Goal: Task Accomplishment & Management: Manage account settings

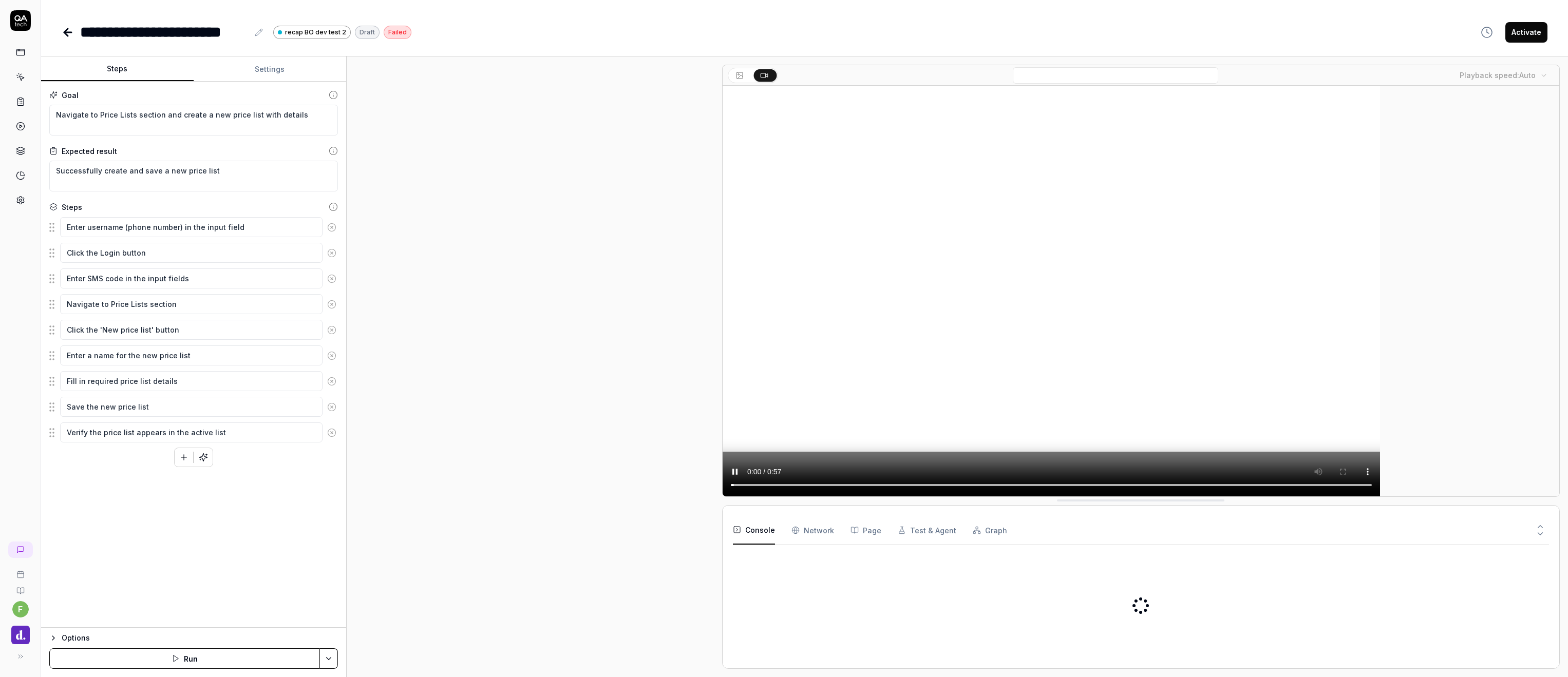
type textarea "*"
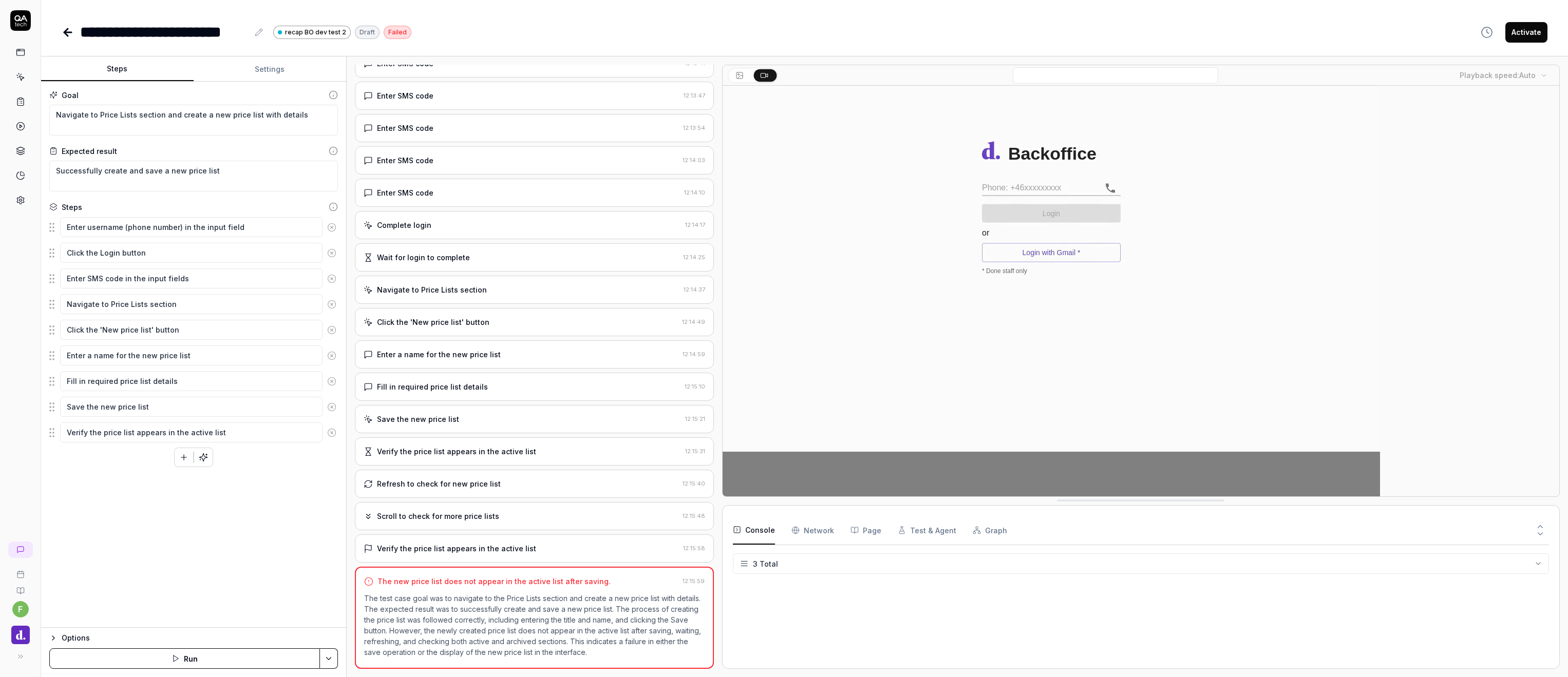
scroll to position [160, 0]
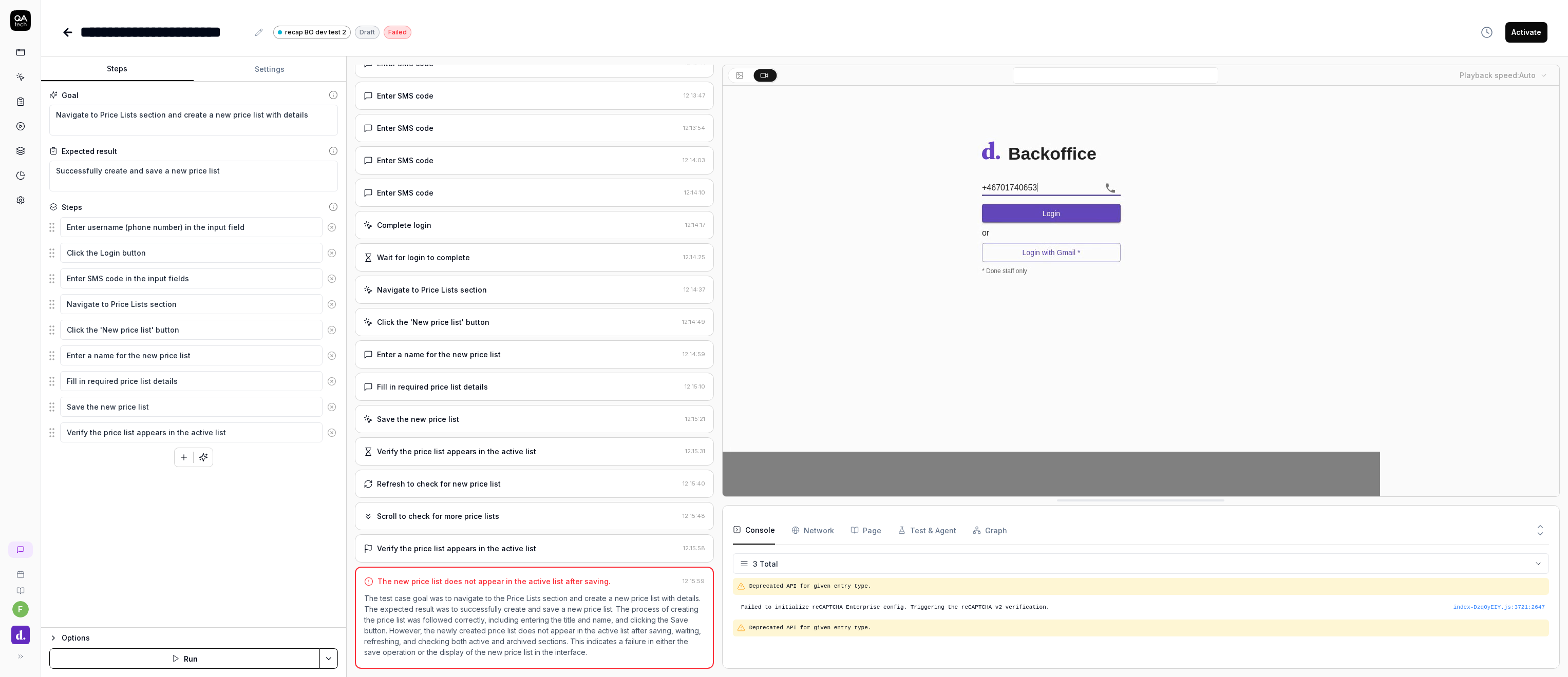
click at [752, 486] on video at bounding box center [1052, 291] width 658 height 411
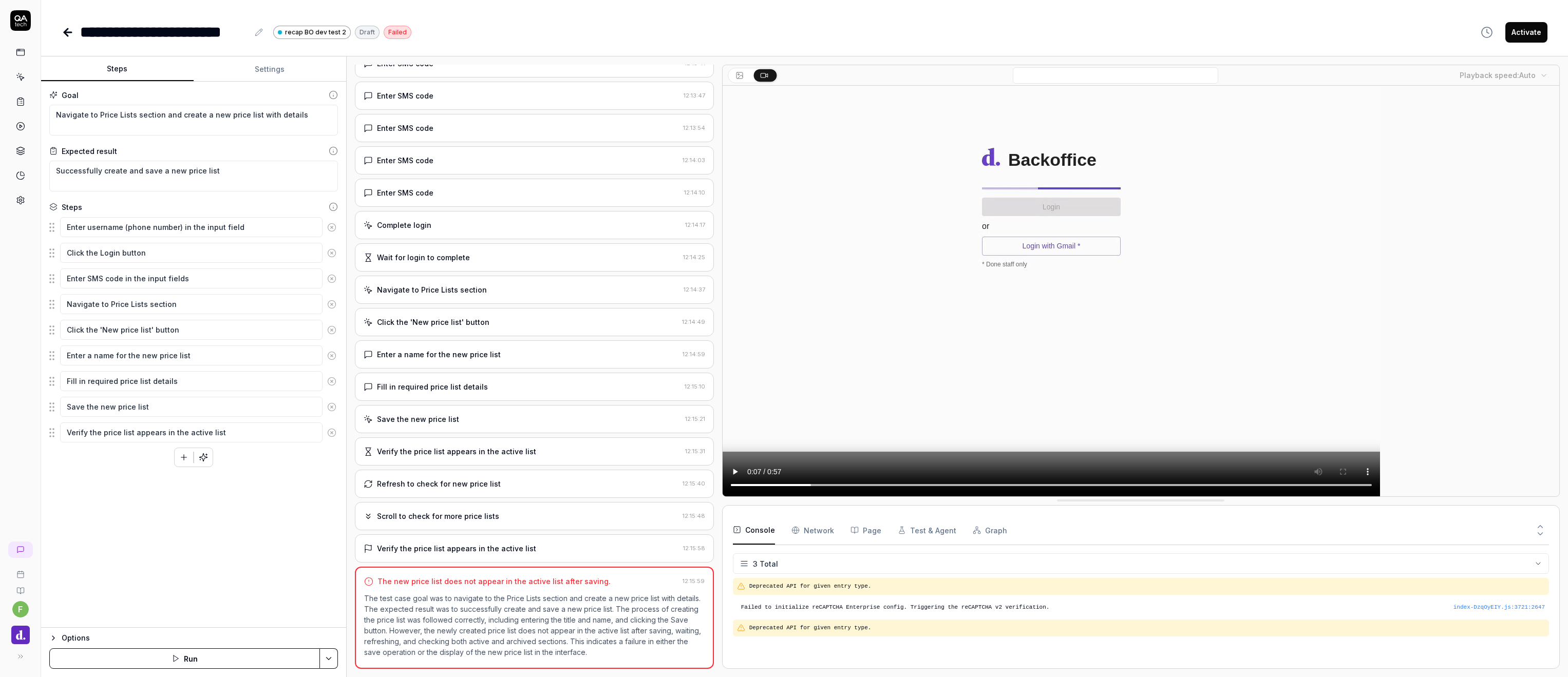
click at [1162, 483] on video at bounding box center [1052, 291] width 658 height 411
click at [1178, 483] on video at bounding box center [1052, 291] width 658 height 411
click at [1195, 483] on video at bounding box center [1052, 291] width 658 height 411
click at [1216, 481] on video at bounding box center [1052, 291] width 658 height 411
click at [1228, 483] on video at bounding box center [1052, 291] width 658 height 411
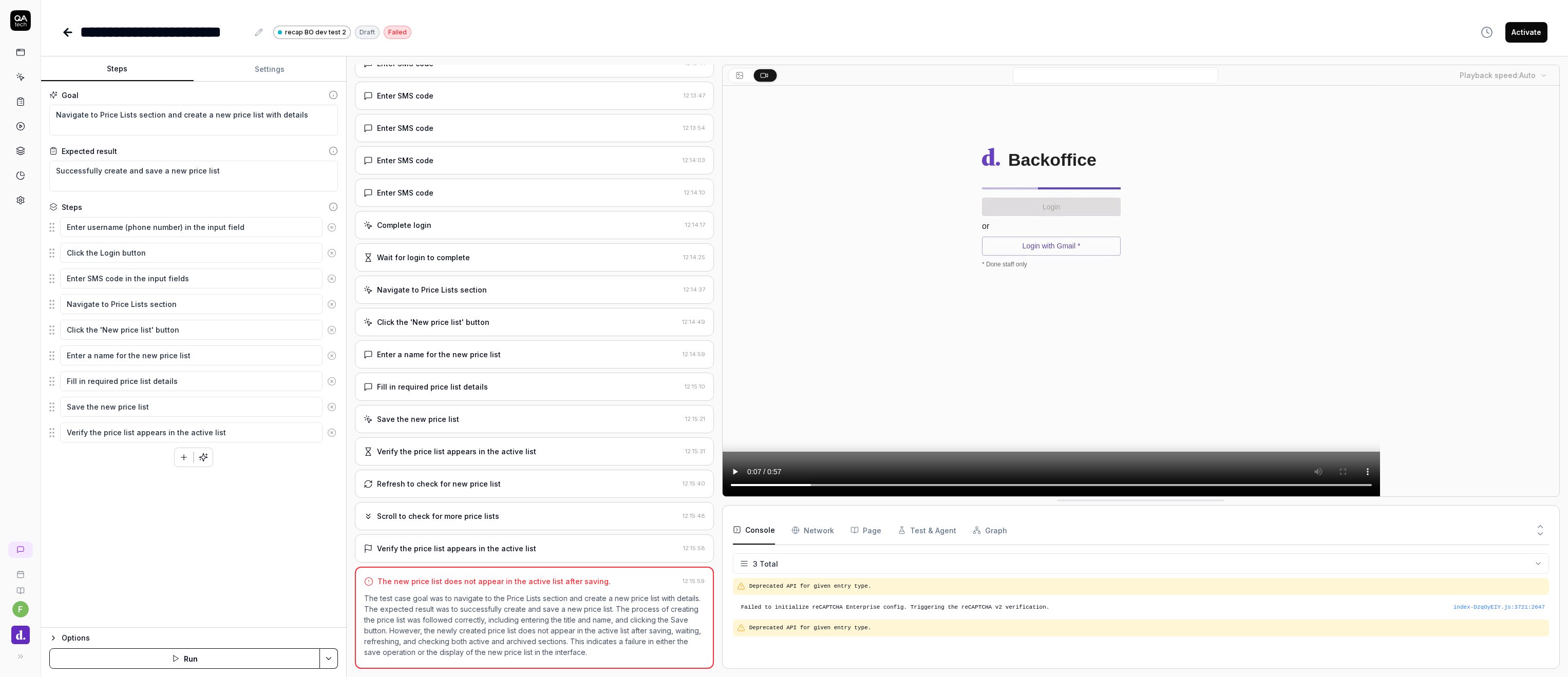
click at [1243, 486] on video at bounding box center [1052, 291] width 658 height 411
click at [1260, 486] on video at bounding box center [1052, 291] width 658 height 411
click at [1239, 483] on video at bounding box center [1052, 291] width 658 height 411
drag, startPoint x: 1231, startPoint y: 484, endPoint x: 1254, endPoint y: 484, distance: 23.0
click at [1254, 484] on video at bounding box center [1052, 291] width 658 height 411
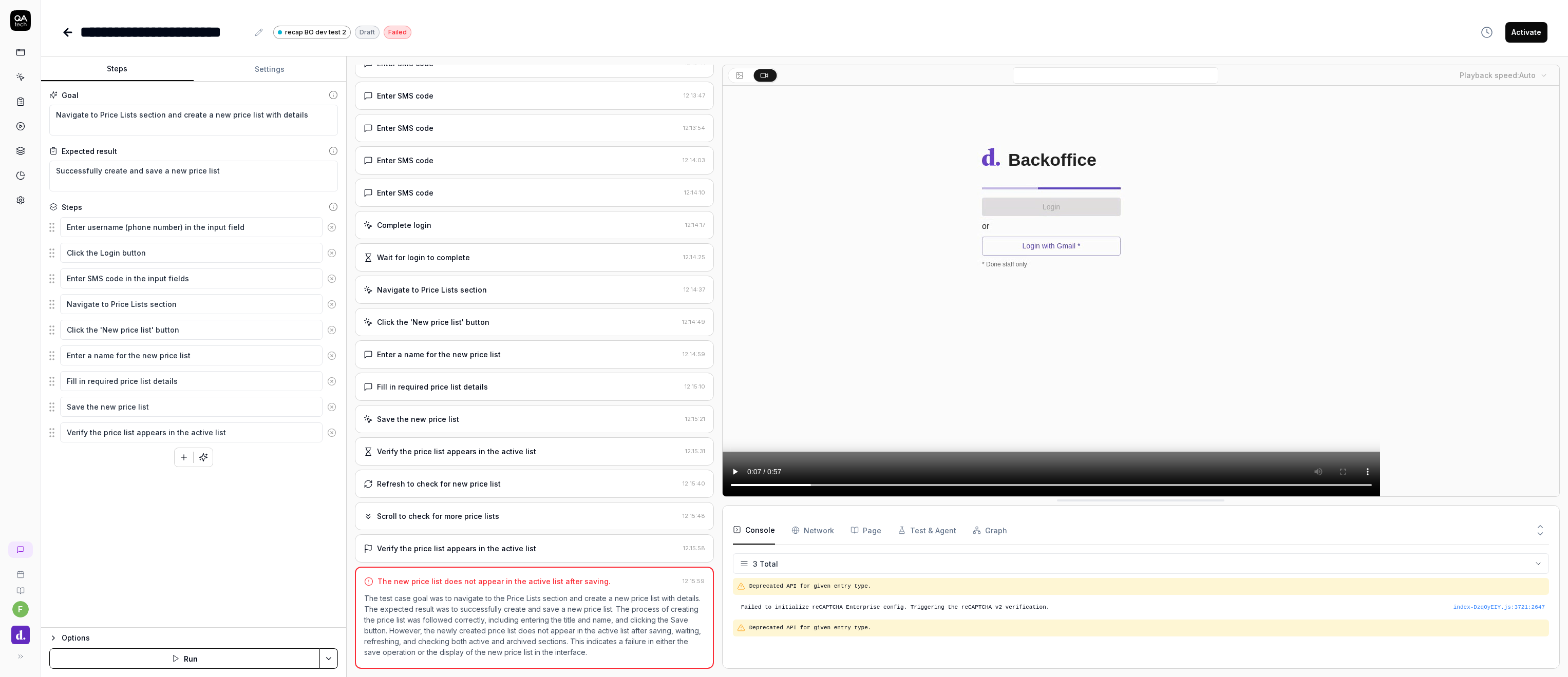
click at [1265, 486] on video at bounding box center [1052, 291] width 658 height 411
drag, startPoint x: 1268, startPoint y: 486, endPoint x: 1260, endPoint y: 479, distance: 10.6
click at [1260, 479] on video at bounding box center [1052, 291] width 658 height 411
drag, startPoint x: 1256, startPoint y: 479, endPoint x: 1247, endPoint y: 479, distance: 9.0
click at [1247, 479] on video at bounding box center [1052, 291] width 658 height 411
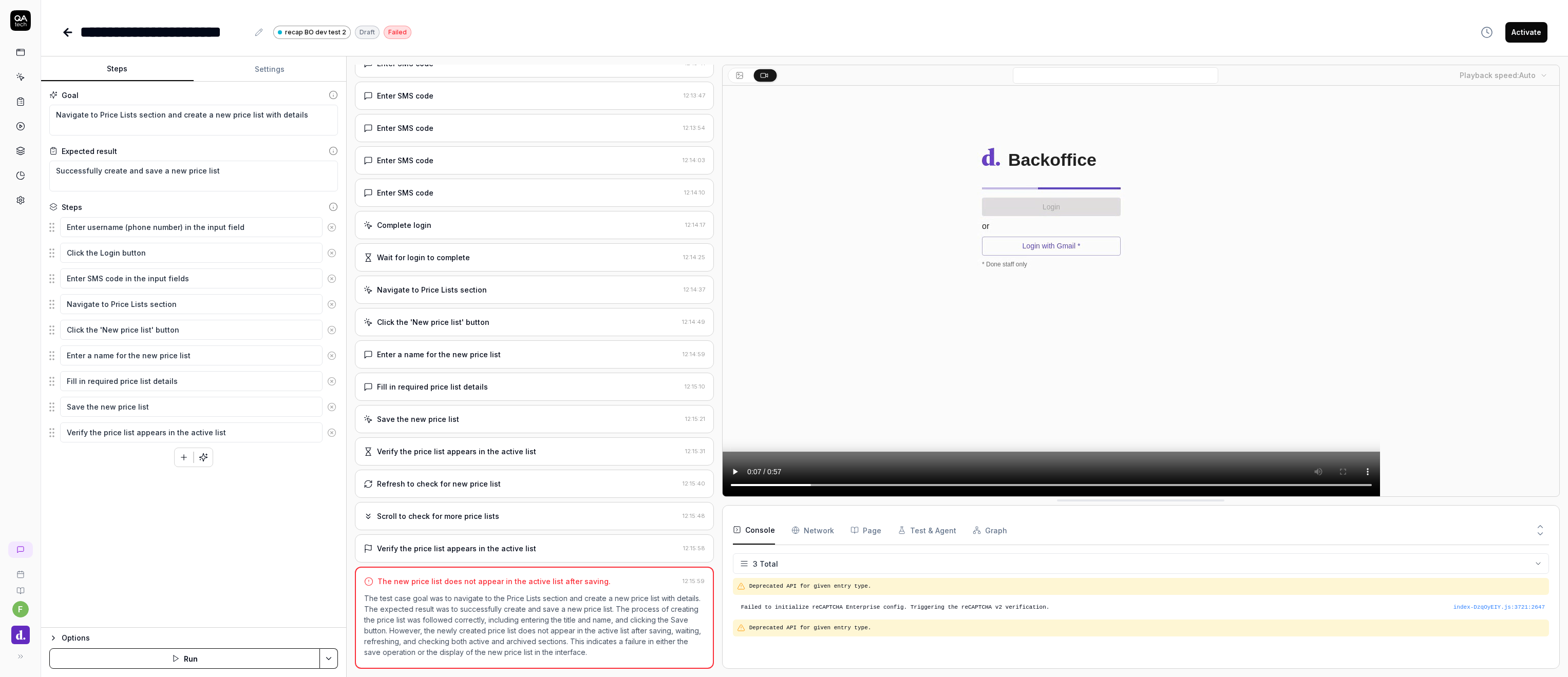
click at [1245, 485] on video at bounding box center [1052, 291] width 658 height 411
drag, startPoint x: 1245, startPoint y: 486, endPoint x: 1278, endPoint y: 486, distance: 33.0
click at [1278, 486] on video at bounding box center [1052, 291] width 658 height 411
click at [818, 484] on video at bounding box center [1052, 291] width 658 height 411
drag, startPoint x: 819, startPoint y: 484, endPoint x: 1266, endPoint y: 483, distance: 447.0
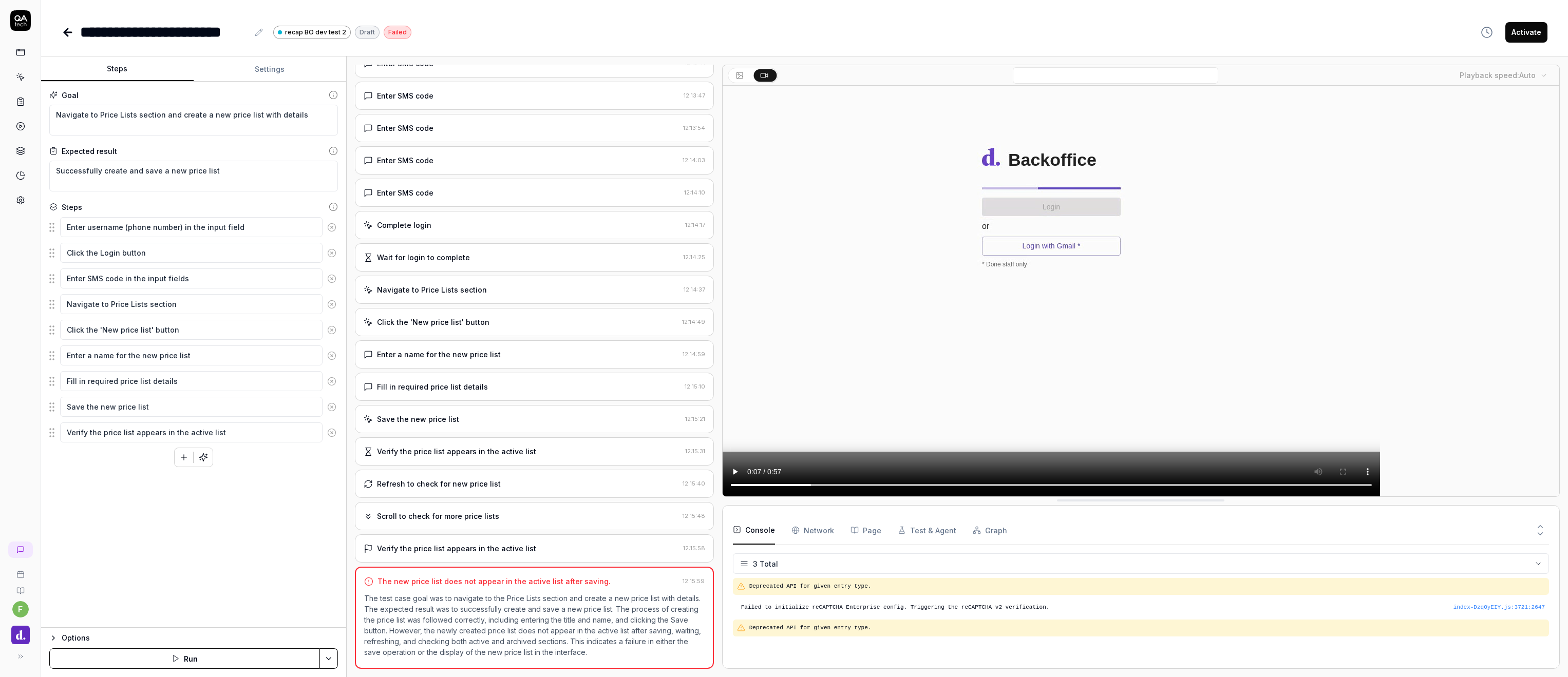
click at [1266, 483] on video at bounding box center [1052, 291] width 658 height 411
click at [1277, 485] on video at bounding box center [1052, 291] width 658 height 411
type textarea "*"
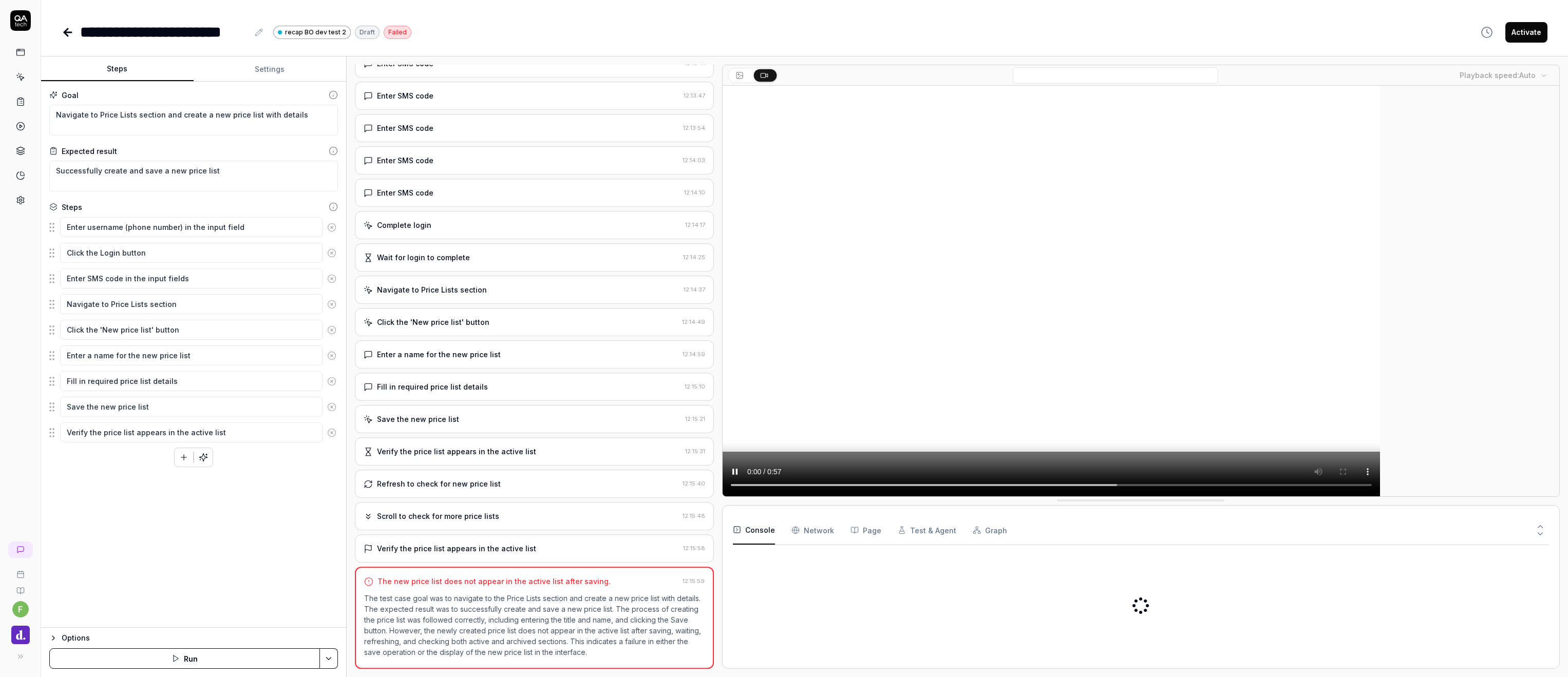
type textarea "*"
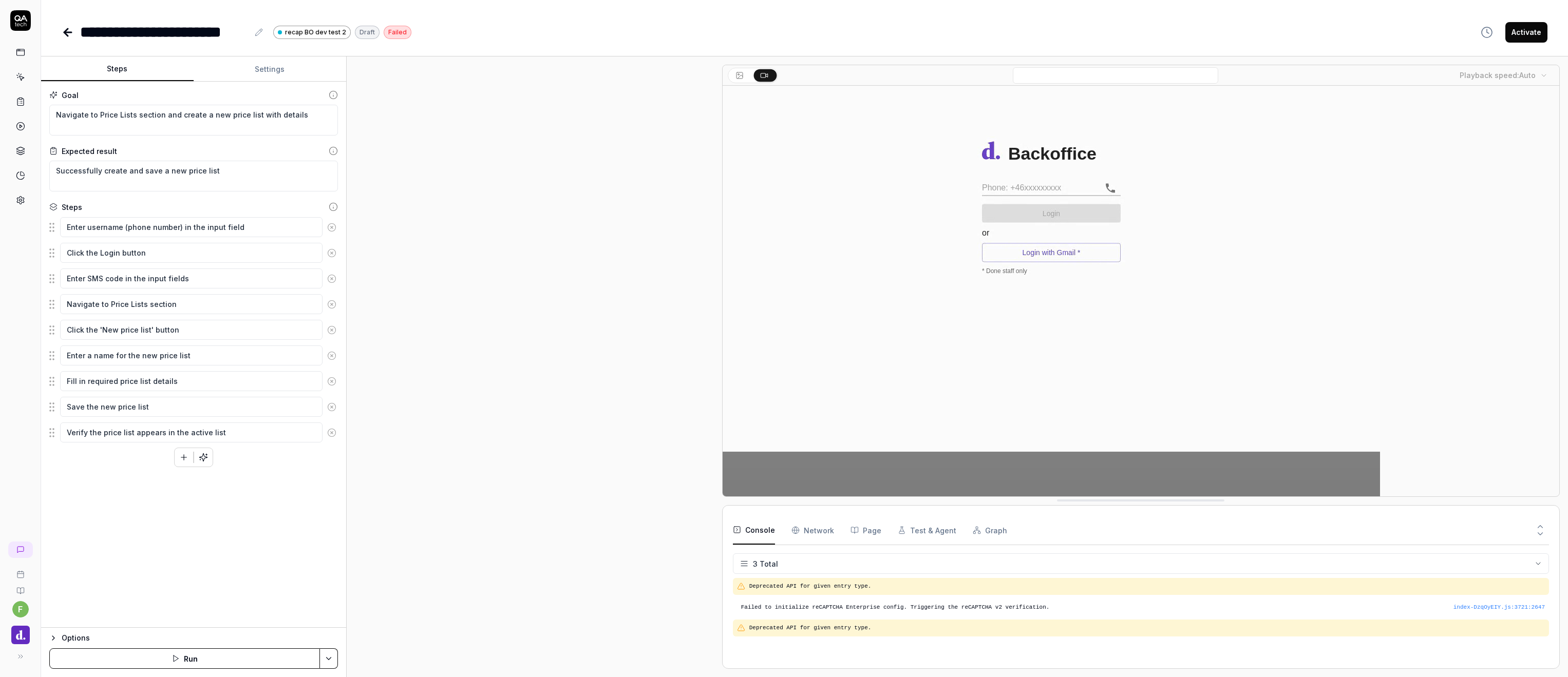
scroll to position [160, 0]
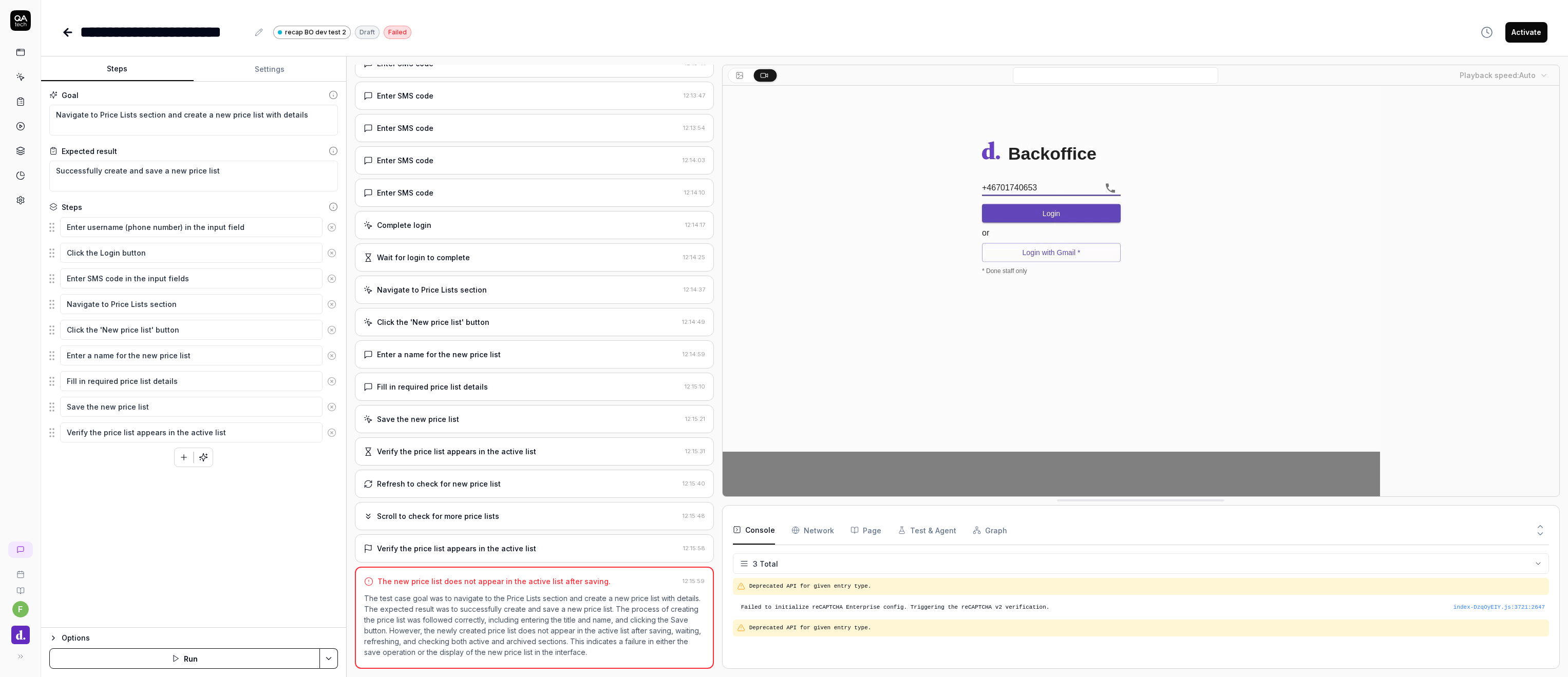
click at [25, 202] on link at bounding box center [20, 200] width 19 height 19
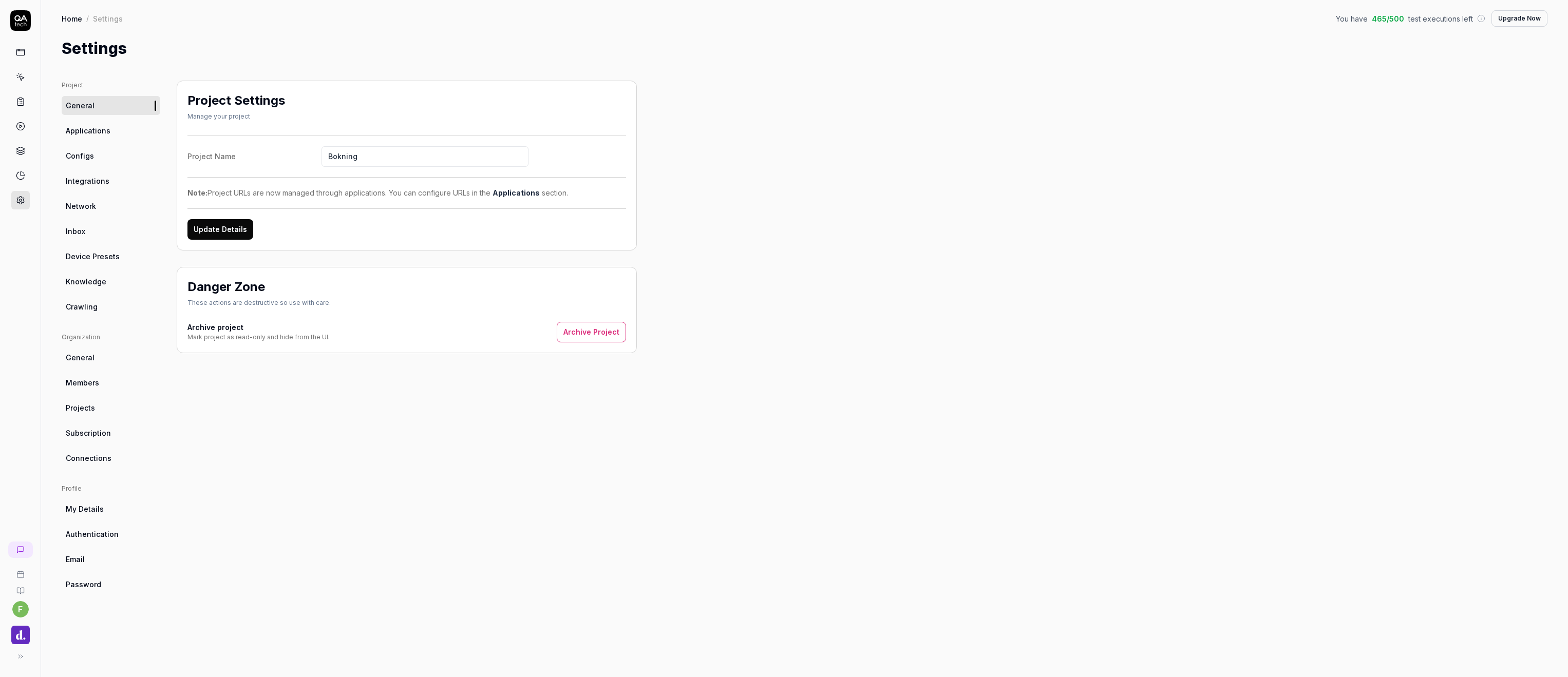
click at [117, 187] on link "Integrations" at bounding box center [111, 180] width 99 height 19
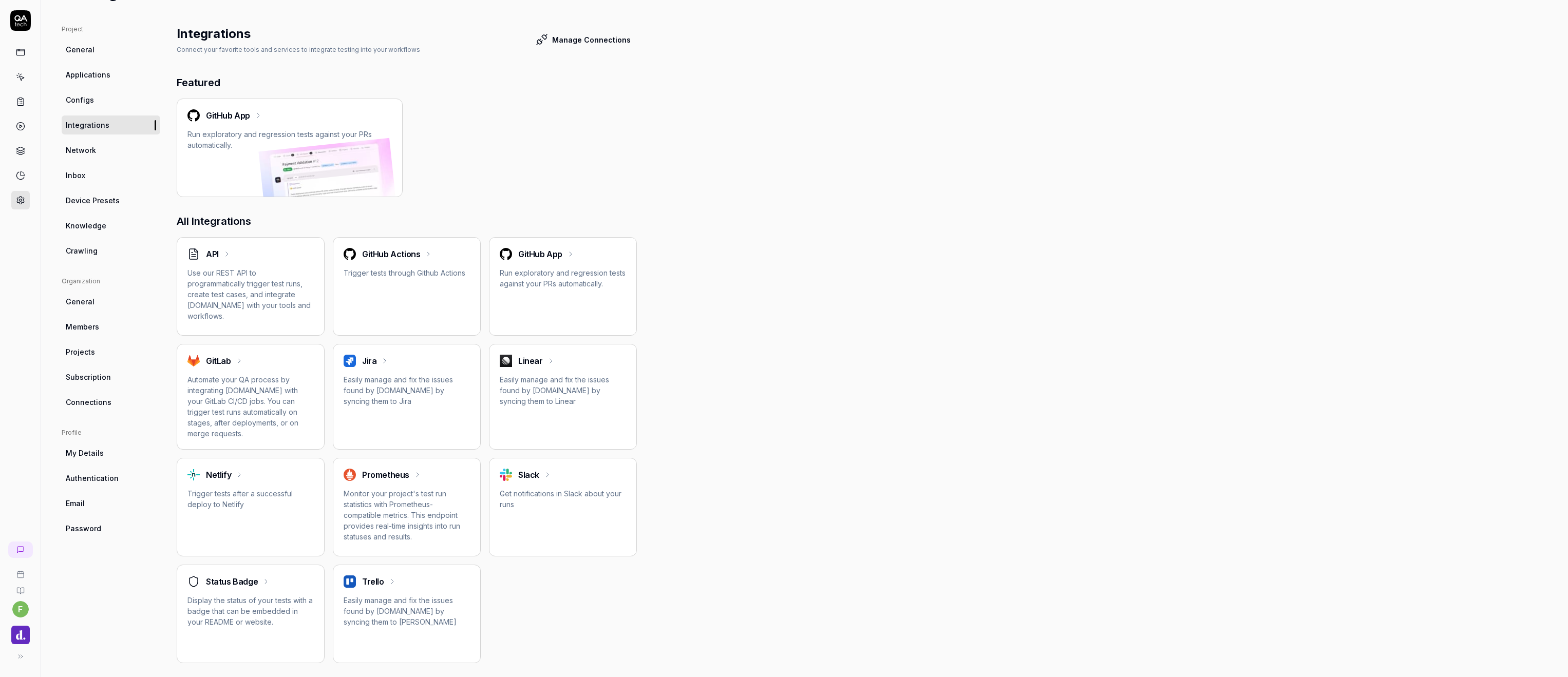
scroll to position [55, 0]
click at [558, 361] on div "Linear" at bounding box center [563, 361] width 126 height 12
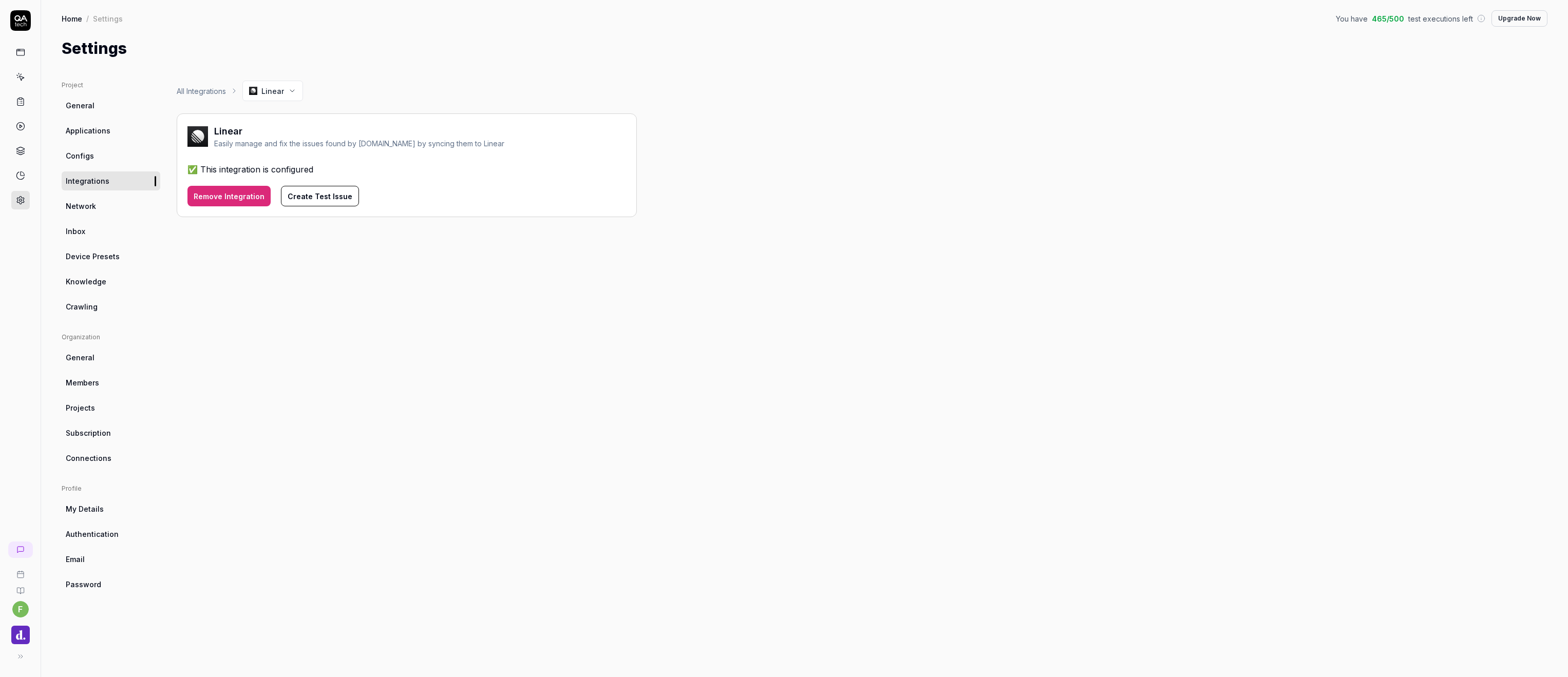
click at [264, 173] on div "✅ This integration is configured" at bounding box center [407, 169] width 438 height 12
click at [287, 94] on html "f Home / Settings You have 465 / 500 test executions left Upgrade Now Home / Se…" at bounding box center [784, 338] width 1568 height 677
click at [305, 85] on html "f Home / Settings You have 465 / 500 test executions left Upgrade Now Home / Se…" at bounding box center [784, 338] width 1568 height 677
click at [247, 173] on div "✅ This integration is configured" at bounding box center [407, 169] width 438 height 12
click at [329, 196] on button "Create Test Issue" at bounding box center [320, 196] width 78 height 21
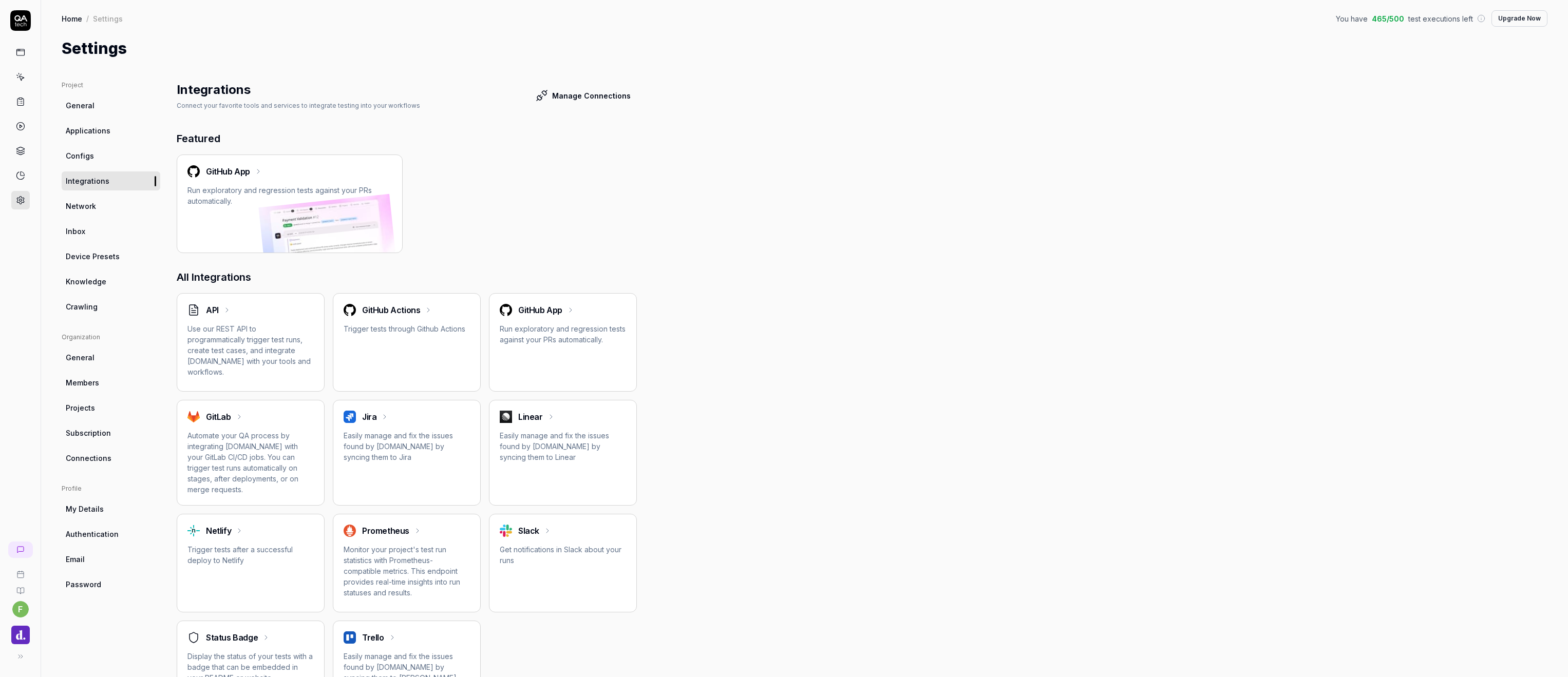
click at [558, 429] on div "Linear Easily manage and fix the issues found by QA.tech by syncing them to Lin…" at bounding box center [563, 436] width 126 height 52
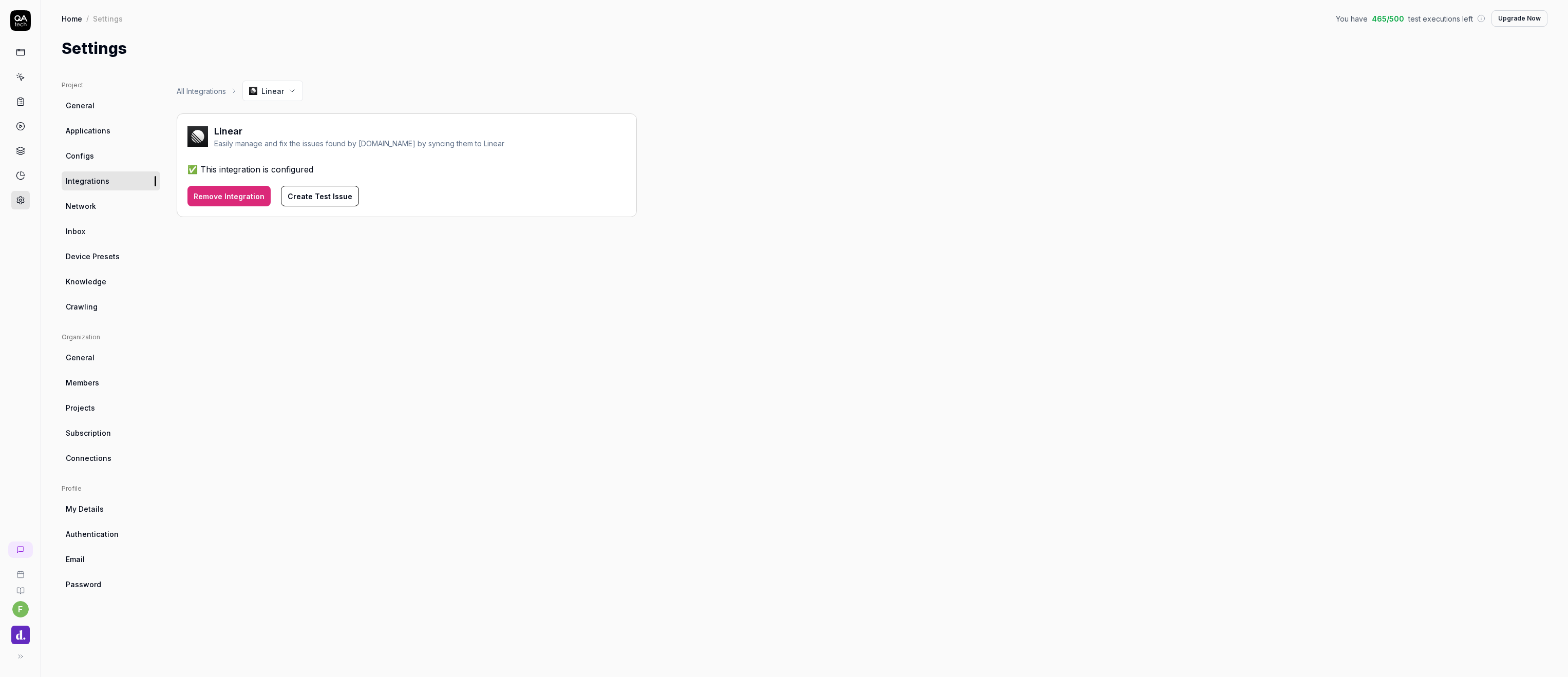
click at [228, 200] on button "Remove Integration" at bounding box center [229, 196] width 83 height 21
click at [291, 193] on body "f Home / Settings You have 465 / 500 test executions left Upgrade Now Home / Se…" at bounding box center [784, 338] width 1568 height 677
click at [256, 232] on button "Save Linear Integration" at bounding box center [236, 231] width 98 height 21
click at [258, 167] on div "✅ This integration is configured" at bounding box center [407, 169] width 438 height 12
click at [309, 192] on button "Create Test Issue" at bounding box center [320, 196] width 78 height 21
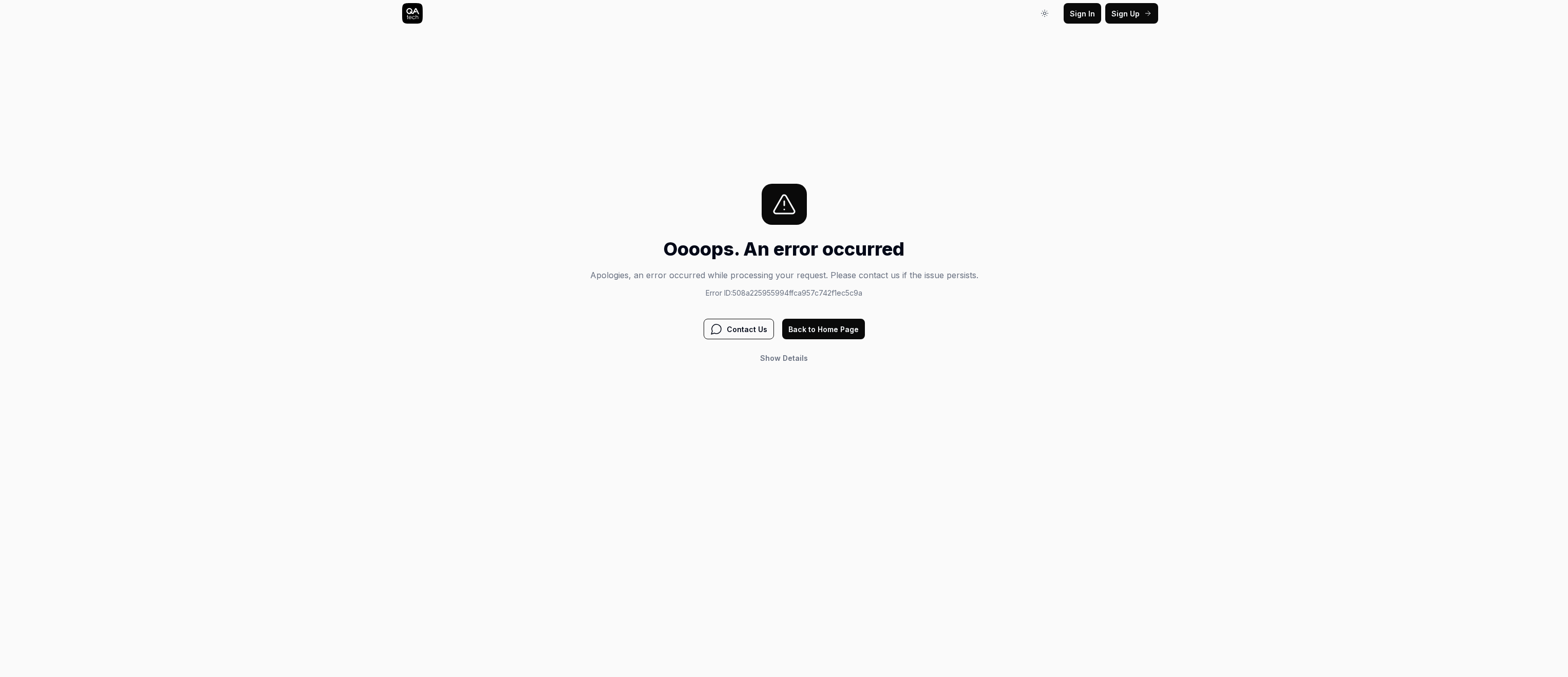
click at [547, 267] on div "Oooops. An error occurred Apologies, an error occurred while processing your re…" at bounding box center [784, 276] width 1568 height 185
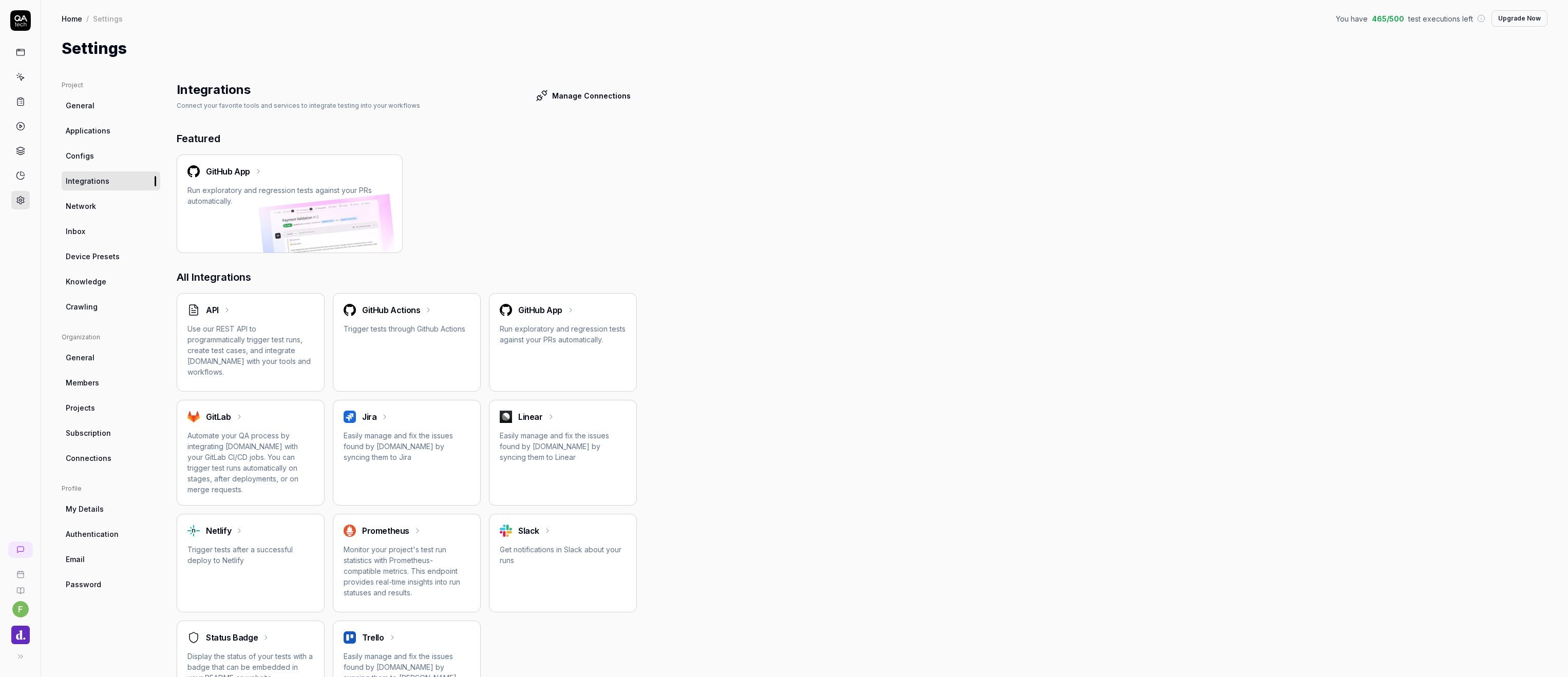
click at [492, 212] on div "GitHub App Run exploratory and regression tests against your PRs automatically." at bounding box center [407, 204] width 460 height 98
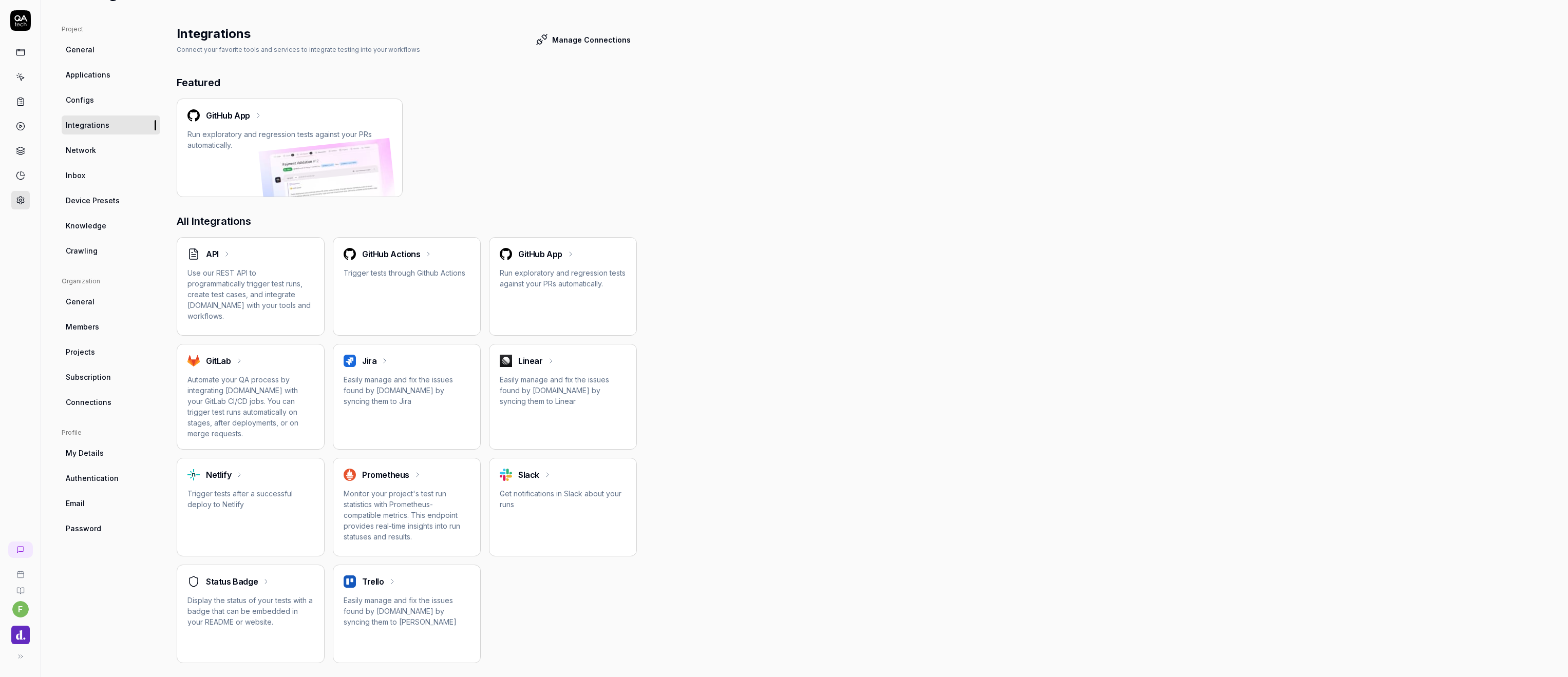
scroll to position [55, 0]
click at [706, 376] on div "Project General Applications Configs Integrations Network Inbox Device Presets …" at bounding box center [805, 344] width 1486 height 639
click at [553, 375] on div "Linear Easily manage and fix the issues found by QA.tech by syncing them to Lin…" at bounding box center [563, 381] width 126 height 52
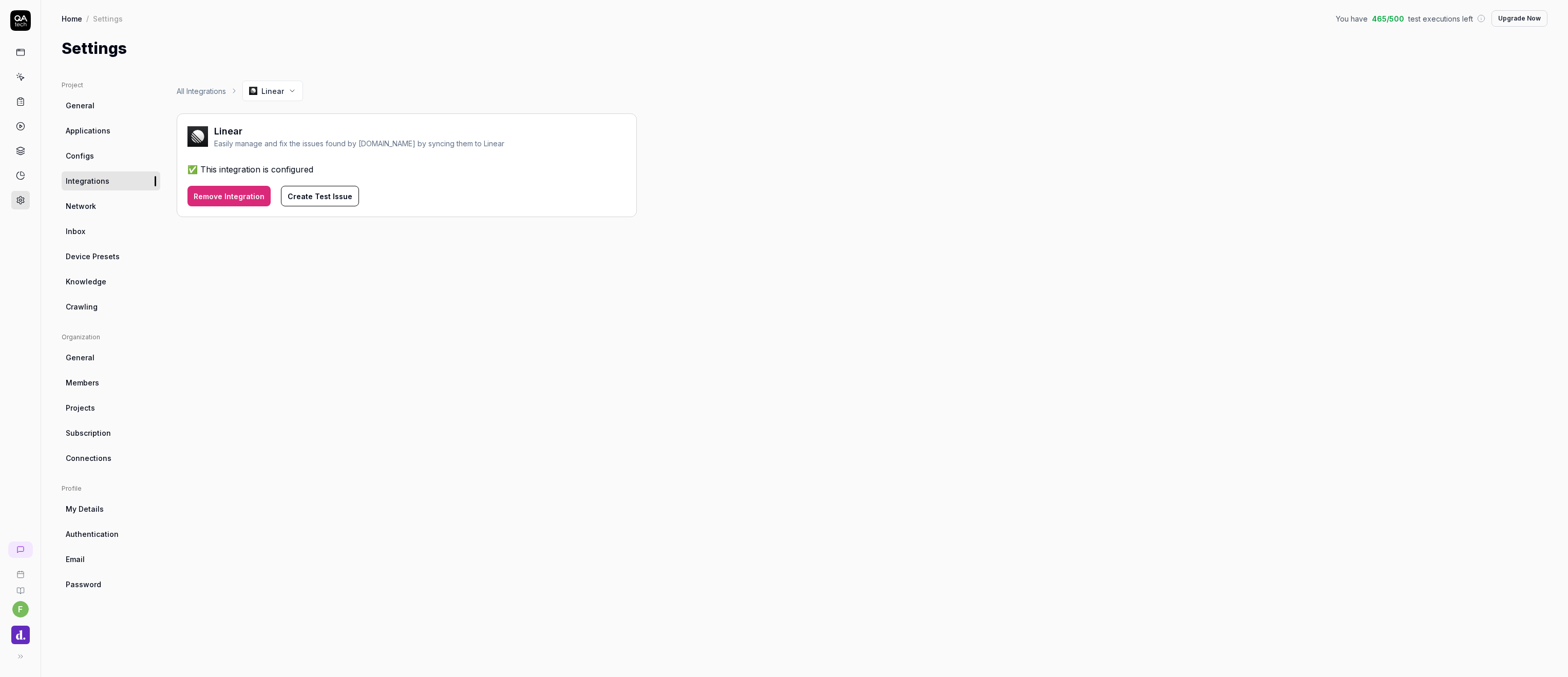
click at [241, 161] on div "Linear Easily manage and fix the issues found by QA.tech by syncing them to Lin…" at bounding box center [407, 166] width 460 height 104
click at [108, 182] on link "Integrations" at bounding box center [111, 180] width 99 height 19
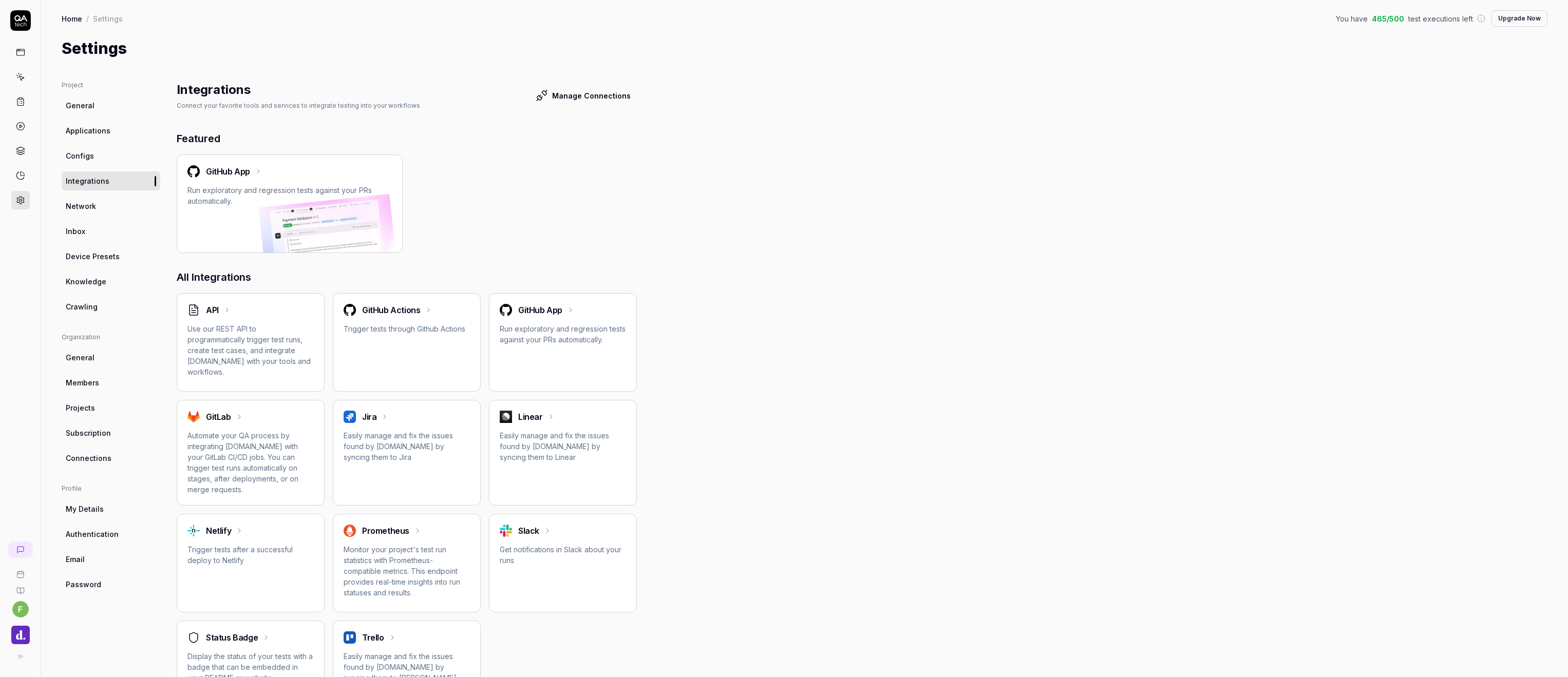
click at [108, 182] on link "Integrations" at bounding box center [111, 180] width 99 height 19
click at [547, 434] on p "Easily manage and fix the issues found by [DOMAIN_NAME] by syncing them to Line…" at bounding box center [563, 446] width 126 height 33
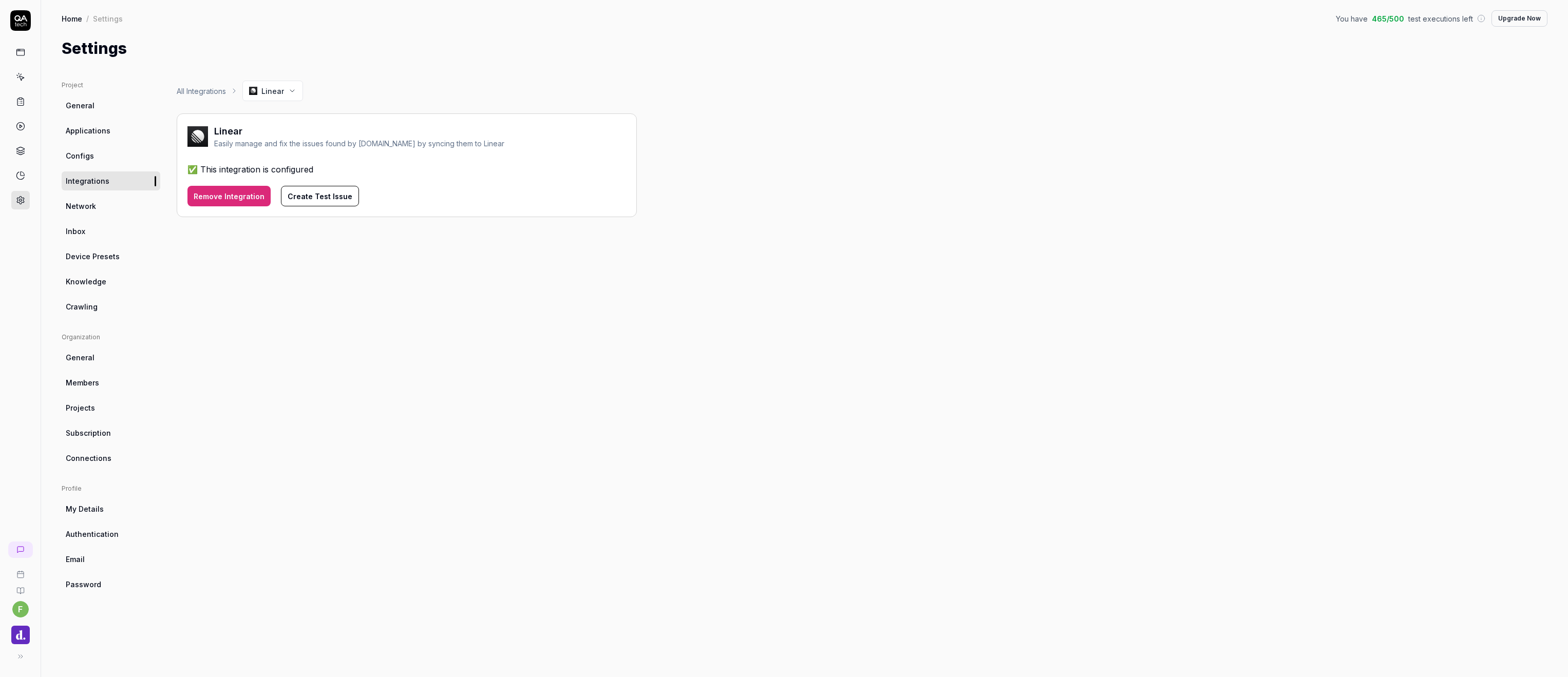
click at [278, 171] on div "✅ This integration is configured" at bounding box center [407, 169] width 438 height 12
drag, startPoint x: 215, startPoint y: 131, endPoint x: 489, endPoint y: 147, distance: 274.5
click at [489, 147] on div "Linear Easily manage and fix the issues found by QA.tech by syncing them to Lin…" at bounding box center [407, 138] width 438 height 28
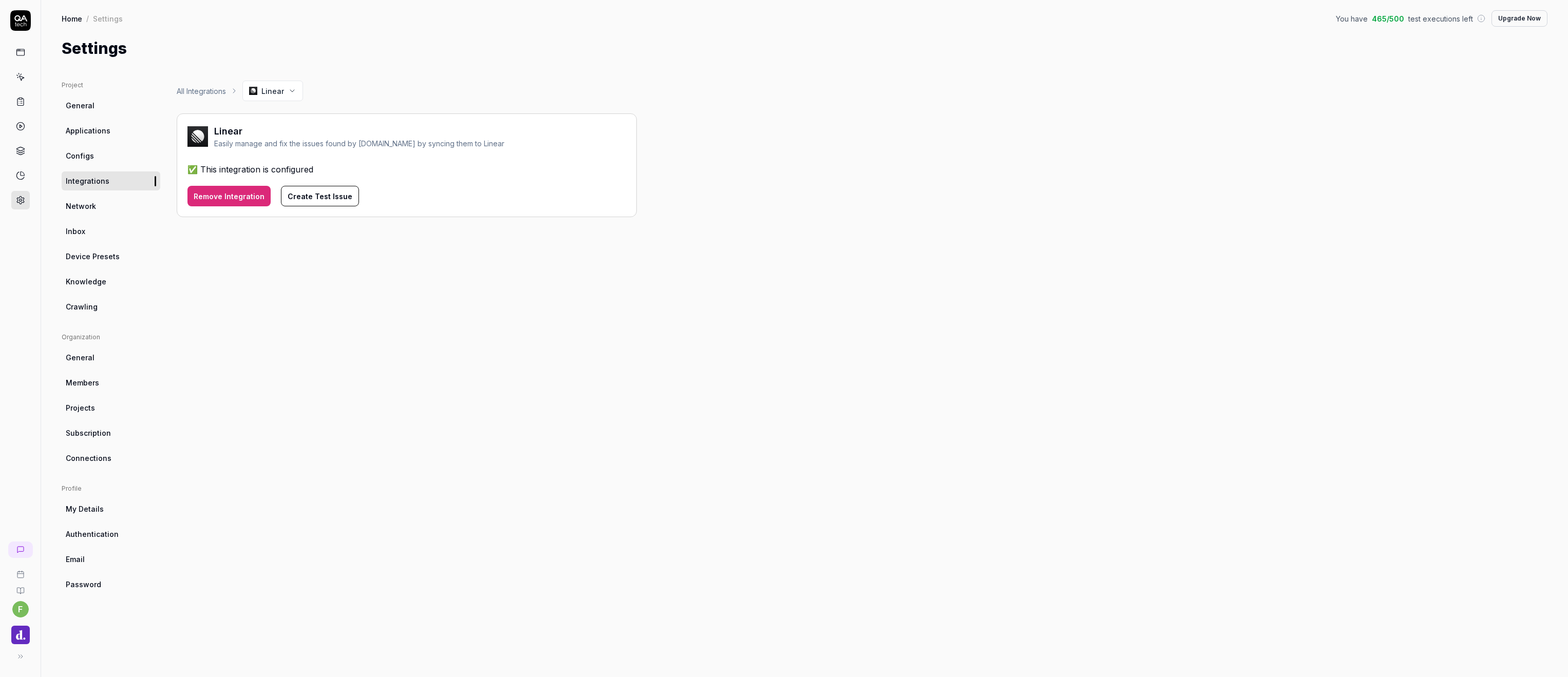
click at [297, 169] on div "✅ This integration is configured" at bounding box center [407, 169] width 438 height 12
click at [330, 167] on div "✅ This integration is configured" at bounding box center [407, 169] width 438 height 12
drag, startPoint x: 316, startPoint y: 174, endPoint x: 202, endPoint y: 166, distance: 114.3
click at [201, 166] on div "✅ This integration is configured" at bounding box center [407, 169] width 438 height 12
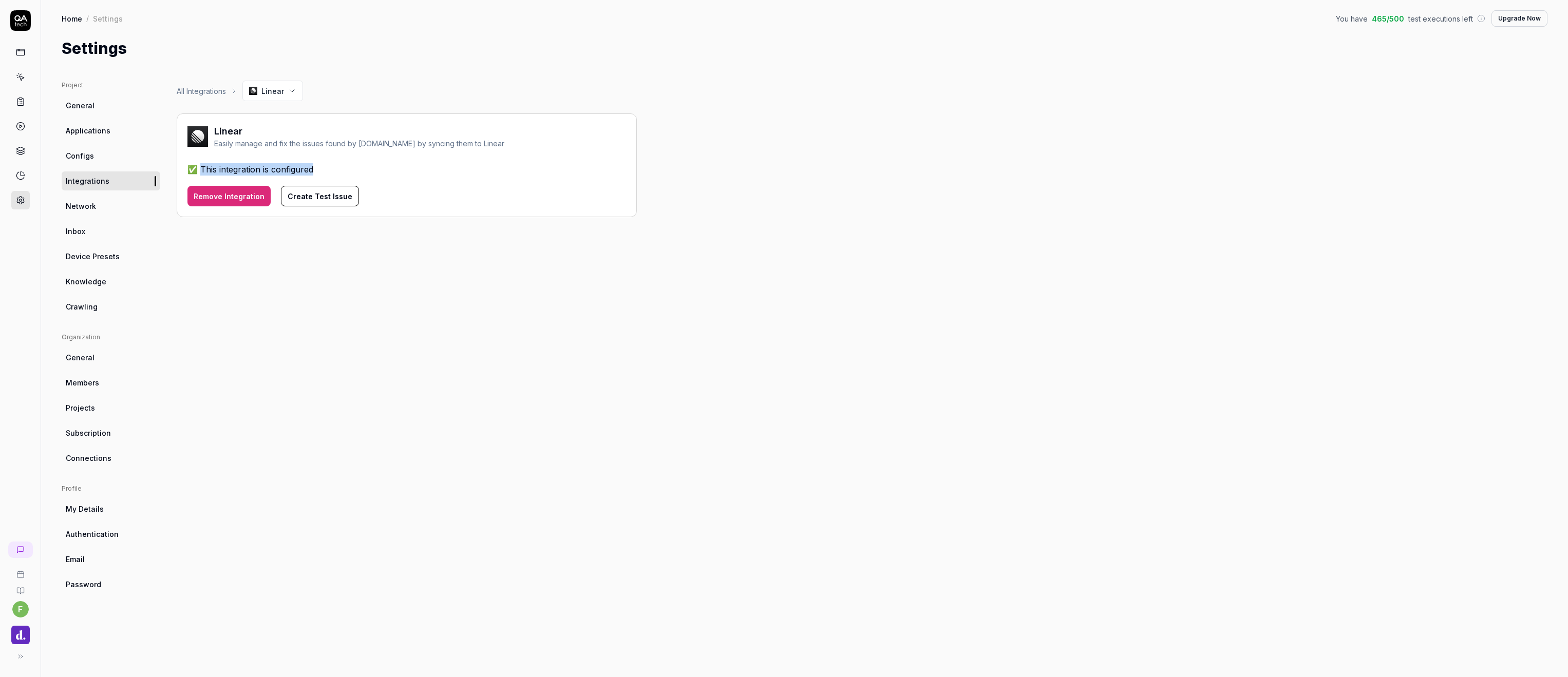
click at [202, 166] on div "✅ This integration is configured" at bounding box center [407, 169] width 438 height 12
click at [335, 507] on div "All Integrations Linear Linear Easily manage and fix the issues found by QA.tec…" at bounding box center [407, 368] width 460 height 576
click at [259, 165] on div "✅ This integration is configured" at bounding box center [407, 169] width 438 height 12
click at [286, 92] on html "f Home / Settings You have 465 / 500 test executions left Upgrade Now Home / Se…" at bounding box center [784, 338] width 1568 height 677
click at [238, 291] on div "All Integrations Linear Linear Easily manage and fix the issues found by QA.tec…" at bounding box center [407, 368] width 460 height 576
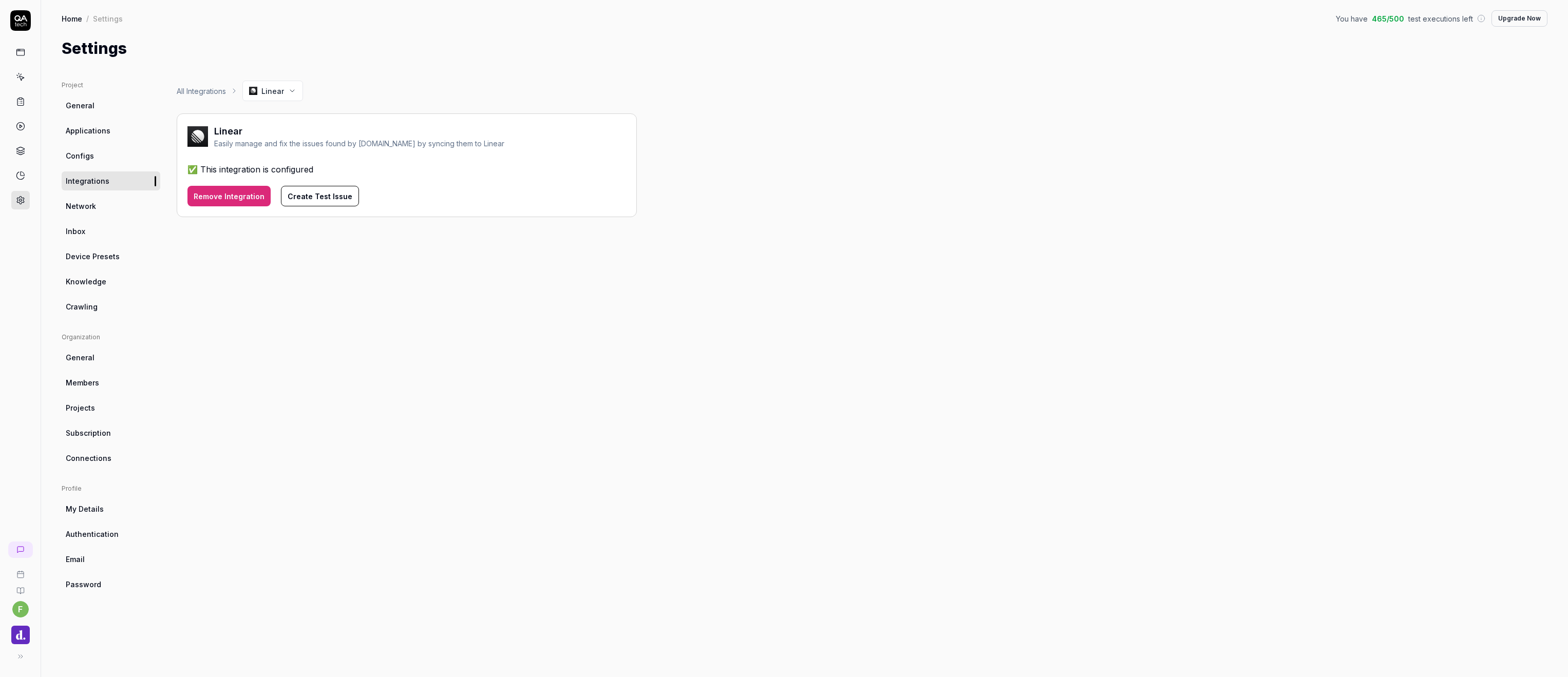
click at [21, 608] on html "f Home / Settings You have 465 / 500 test executions left Upgrade Now Home / Se…" at bounding box center [784, 338] width 1568 height 677
click at [187, 364] on html "f Home / Settings You have 465 / 500 test executions left Upgrade Now Home / Se…" at bounding box center [784, 338] width 1568 height 677
click at [207, 197] on button "Remove Integration" at bounding box center [229, 196] width 83 height 21
click at [224, 320] on div "All Integrations Linear Linear Easily manage and fix the issues found by QA.tec…" at bounding box center [407, 368] width 460 height 576
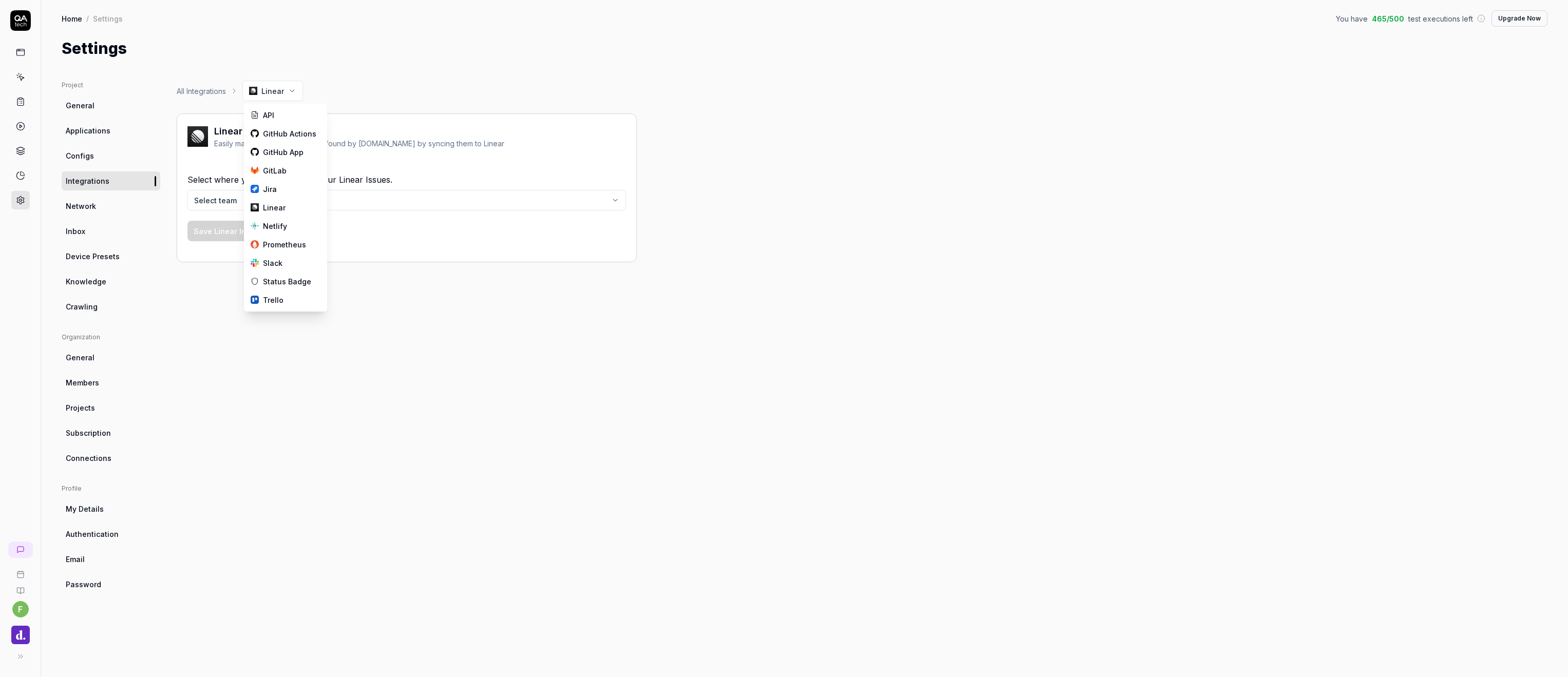
click at [282, 92] on html "f Home / Settings You have 465 / 500 test executions left Upgrade Now Home / Se…" at bounding box center [784, 338] width 1568 height 677
click at [198, 87] on link "All Integrations" at bounding box center [201, 92] width 49 height 11
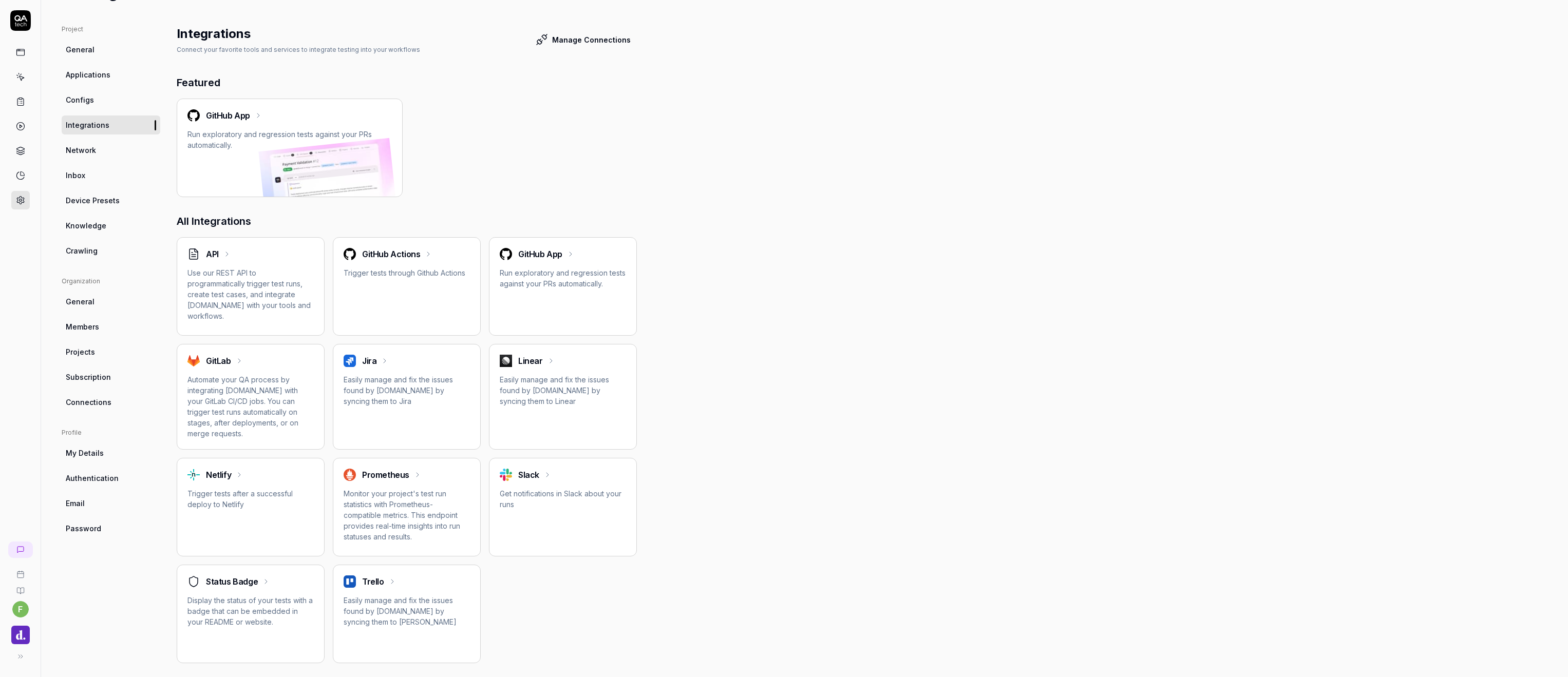
scroll to position [55, 0]
click at [534, 390] on p "Easily manage and fix the issues found by [DOMAIN_NAME] by syncing them to Line…" at bounding box center [563, 391] width 126 height 33
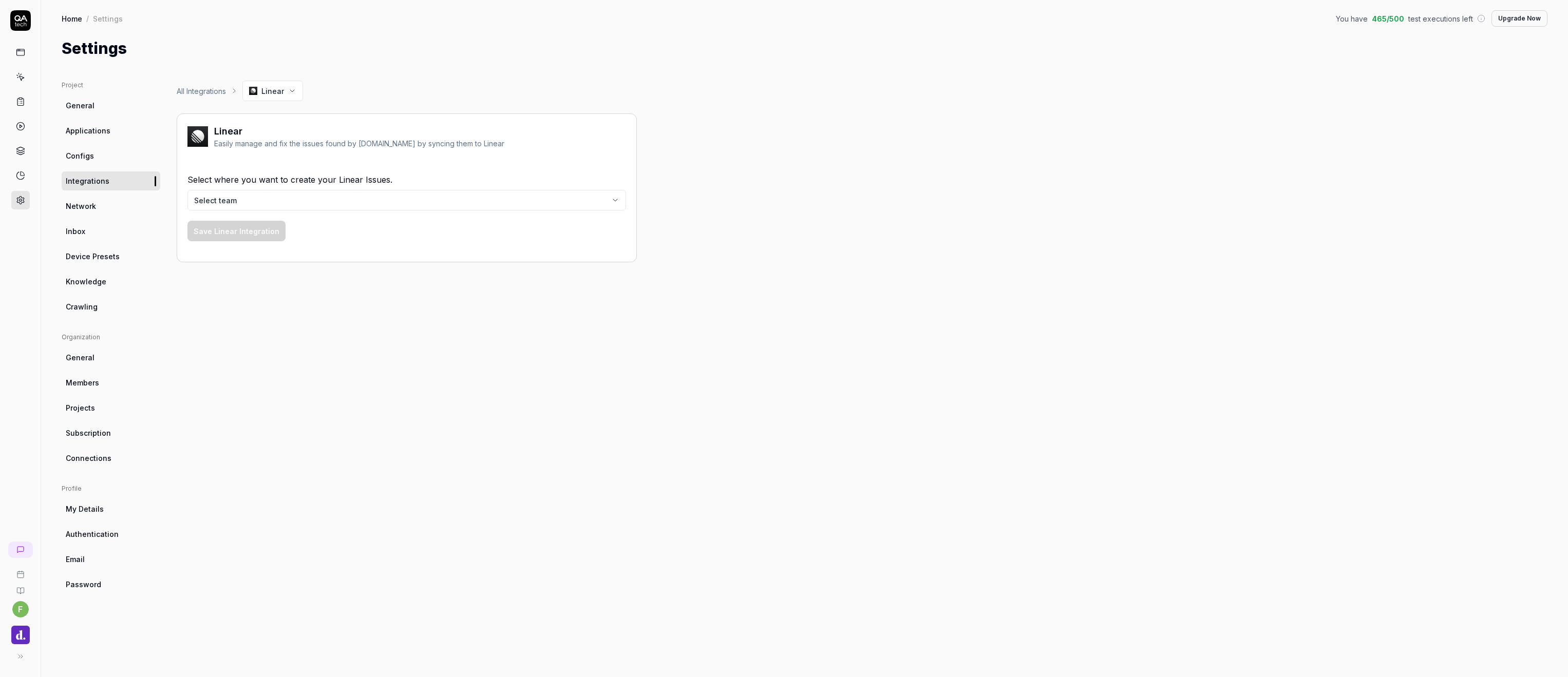
click at [332, 201] on body "f Home / Settings You have 465 / 500 test executions left Upgrade Now Home / Se…" at bounding box center [784, 338] width 1568 height 677
click at [271, 350] on div "All Integrations Linear Linear Easily manage and fix the issues found by QA.tec…" at bounding box center [407, 368] width 460 height 576
click at [12, 153] on link at bounding box center [20, 151] width 19 height 19
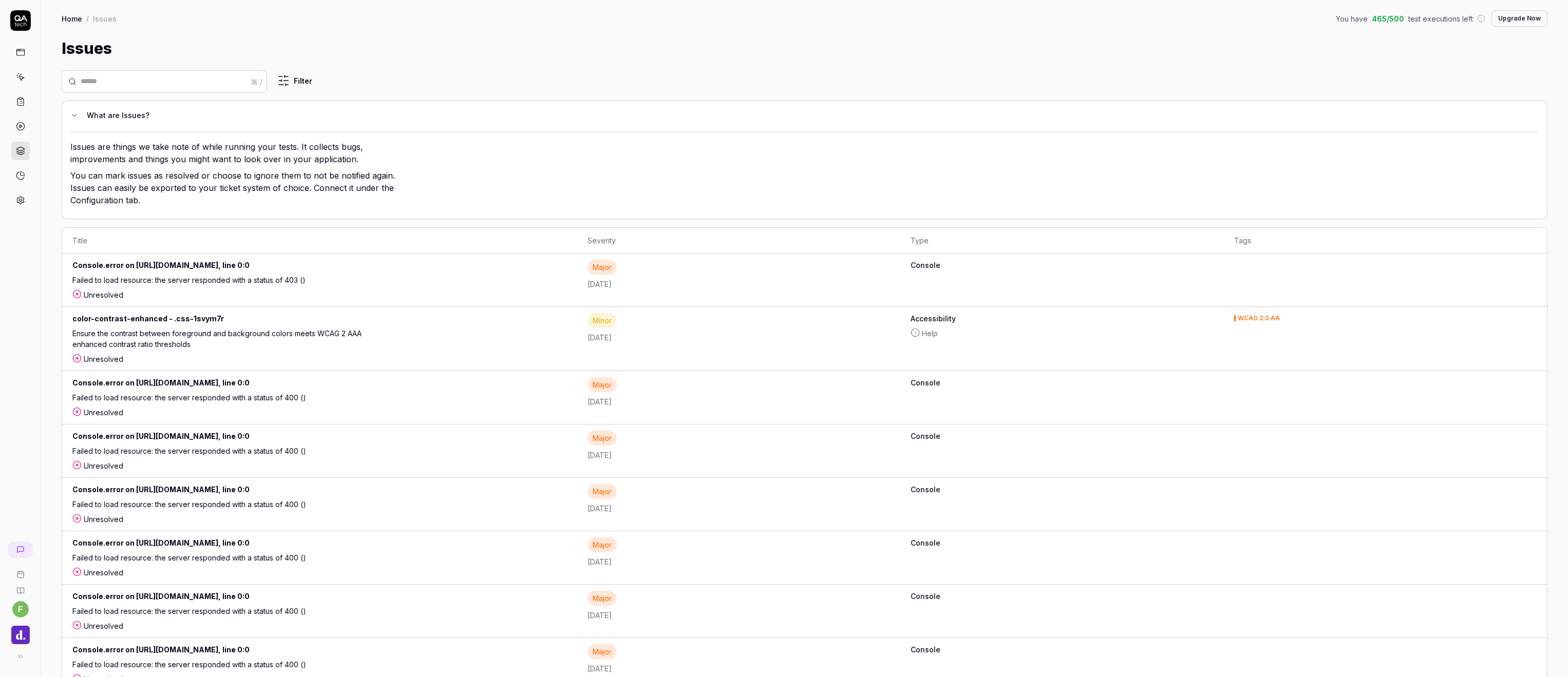
click at [19, 645] on div "button" at bounding box center [20, 635] width 33 height 23
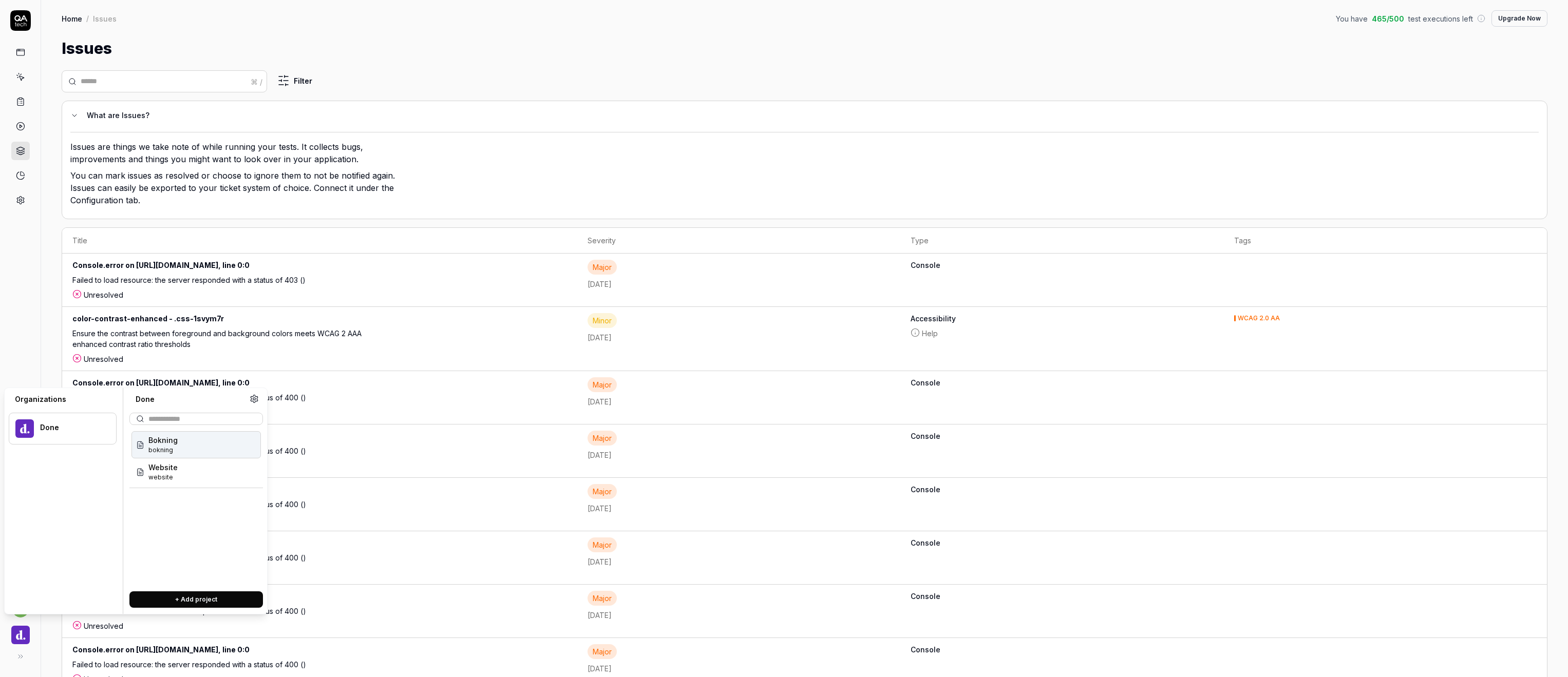
click at [255, 398] on icon at bounding box center [254, 399] width 9 height 9
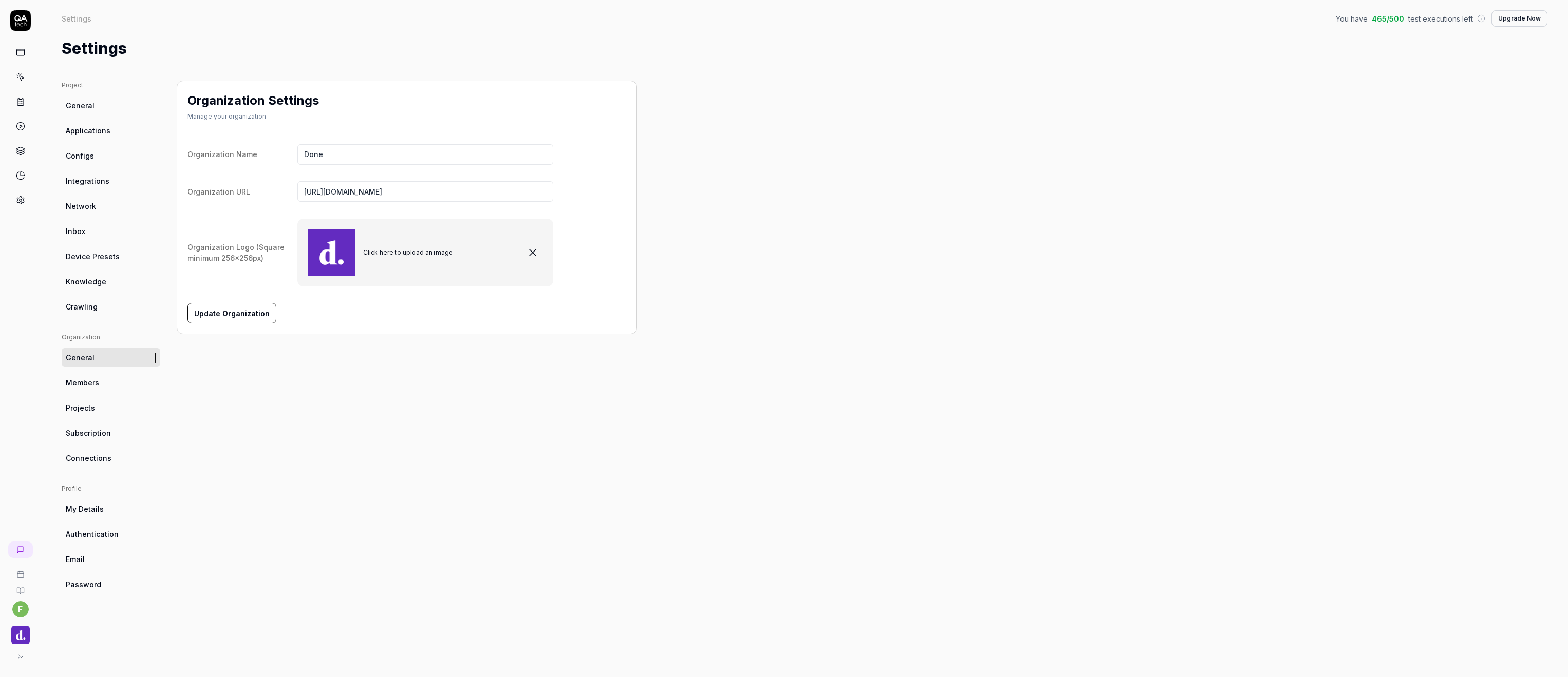
click at [95, 185] on span "Integrations" at bounding box center [87, 181] width 44 height 11
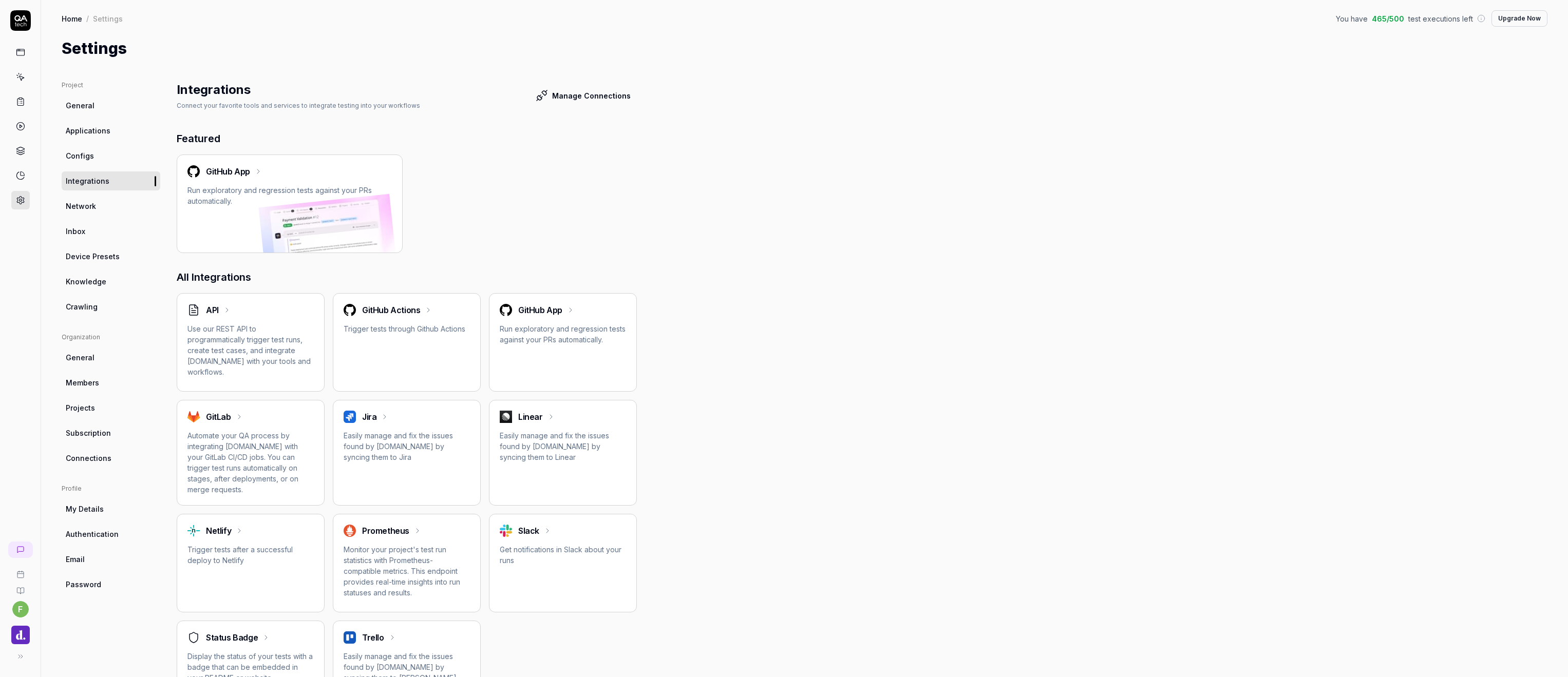
click at [530, 443] on p "Easily manage and fix the issues found by [DOMAIN_NAME] by syncing them to Line…" at bounding box center [563, 446] width 126 height 33
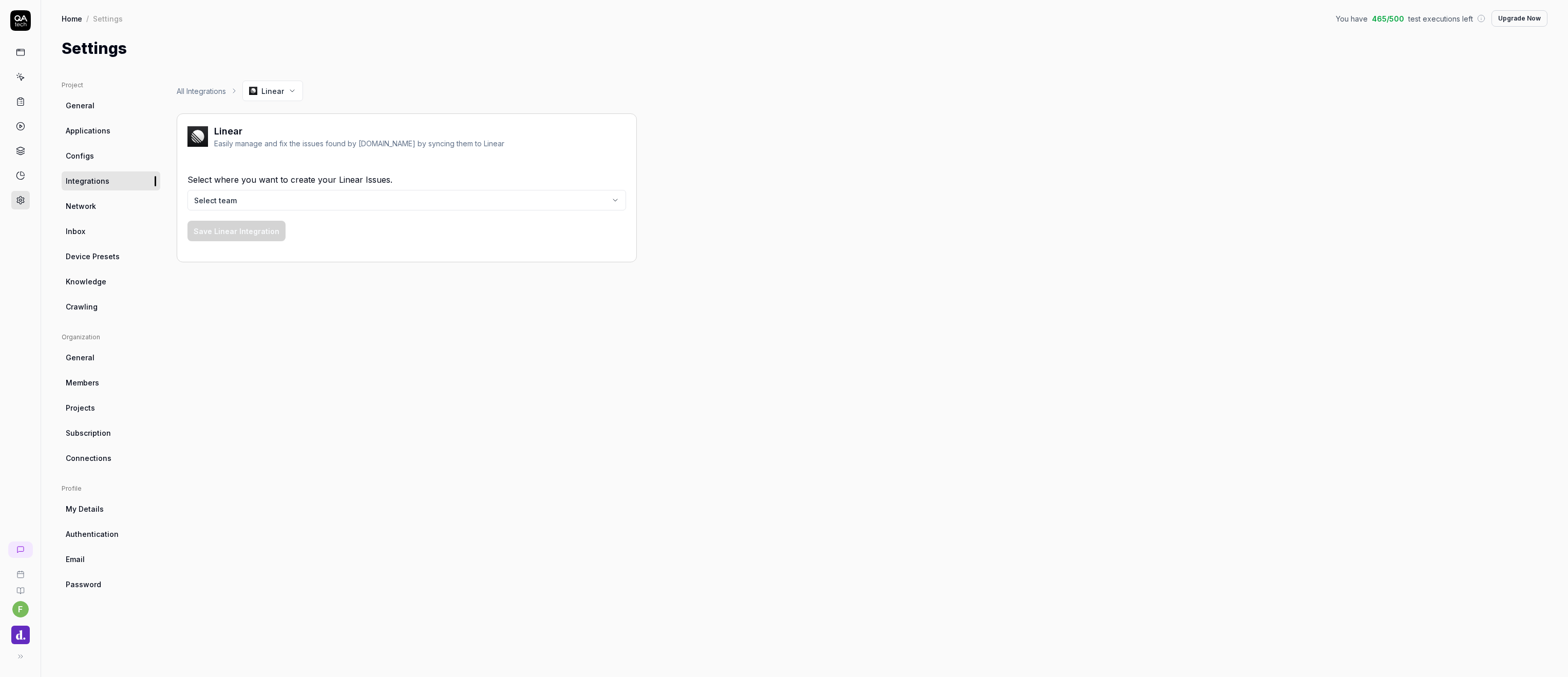
click at [359, 204] on body "f Home / Settings You have 465 / 500 test executions left Upgrade Now Home / Se…" at bounding box center [784, 338] width 1568 height 677
click at [254, 229] on button "Save Linear Integration" at bounding box center [236, 231] width 98 height 21
click at [259, 238] on div "All Integrations Linear Linear Easily manage and fix the issues found by QA.tec…" at bounding box center [407, 368] width 460 height 576
click at [257, 171] on div "✅ This integration is configured" at bounding box center [407, 169] width 438 height 12
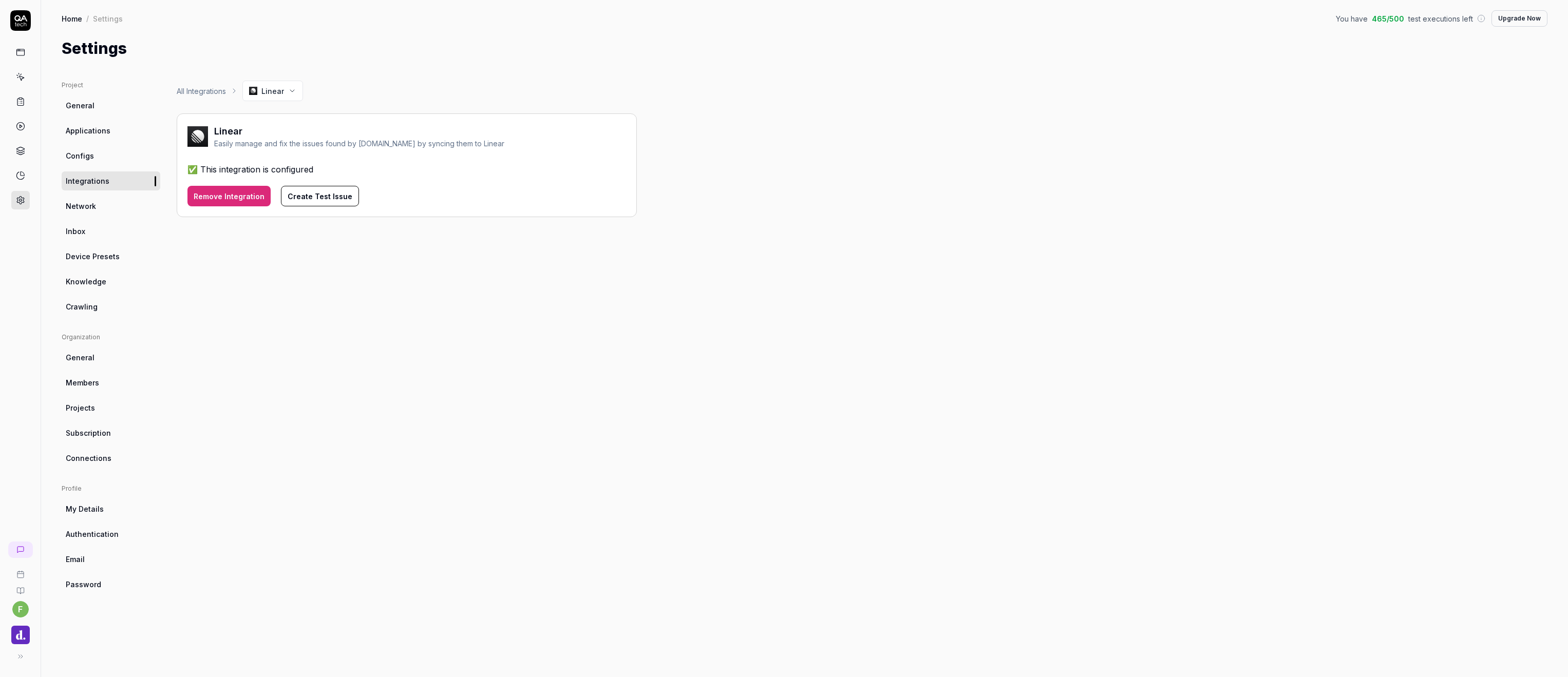
click at [310, 145] on div "Easily manage and fix the issues found by [DOMAIN_NAME] by syncing them to Line…" at bounding box center [359, 144] width 290 height 11
click at [314, 192] on button "Create Test Issue" at bounding box center [320, 196] width 78 height 21
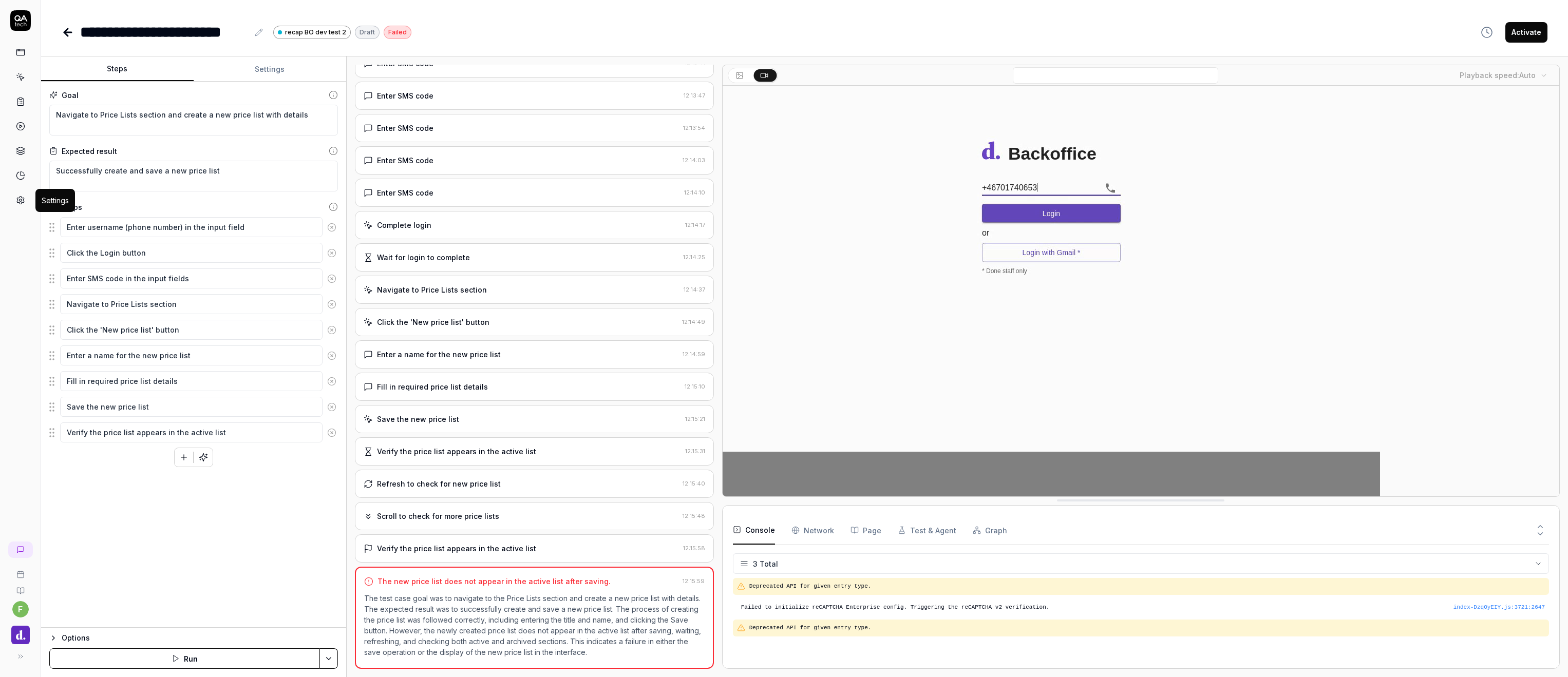
click at [21, 201] on circle at bounding box center [20, 200] width 3 height 3
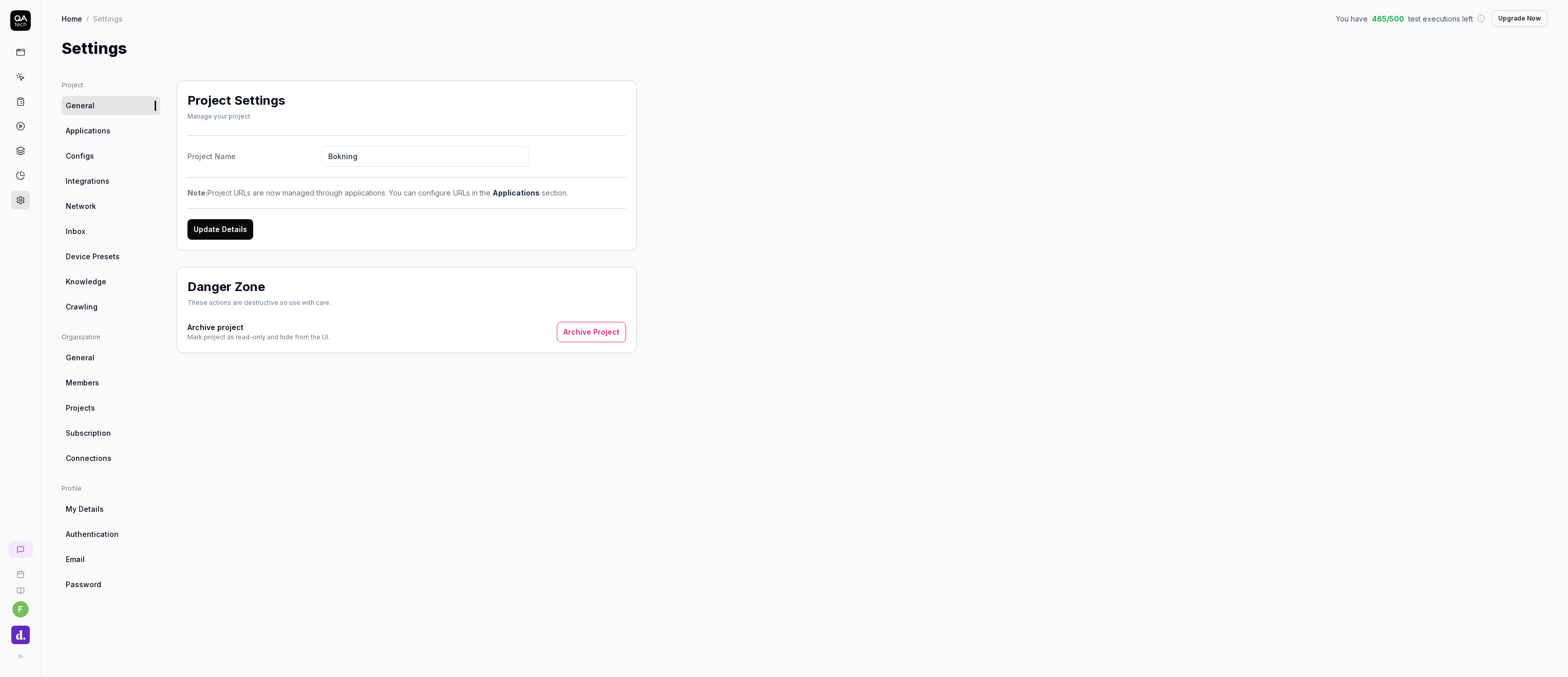
click at [104, 183] on span "Integrations" at bounding box center [87, 181] width 44 height 11
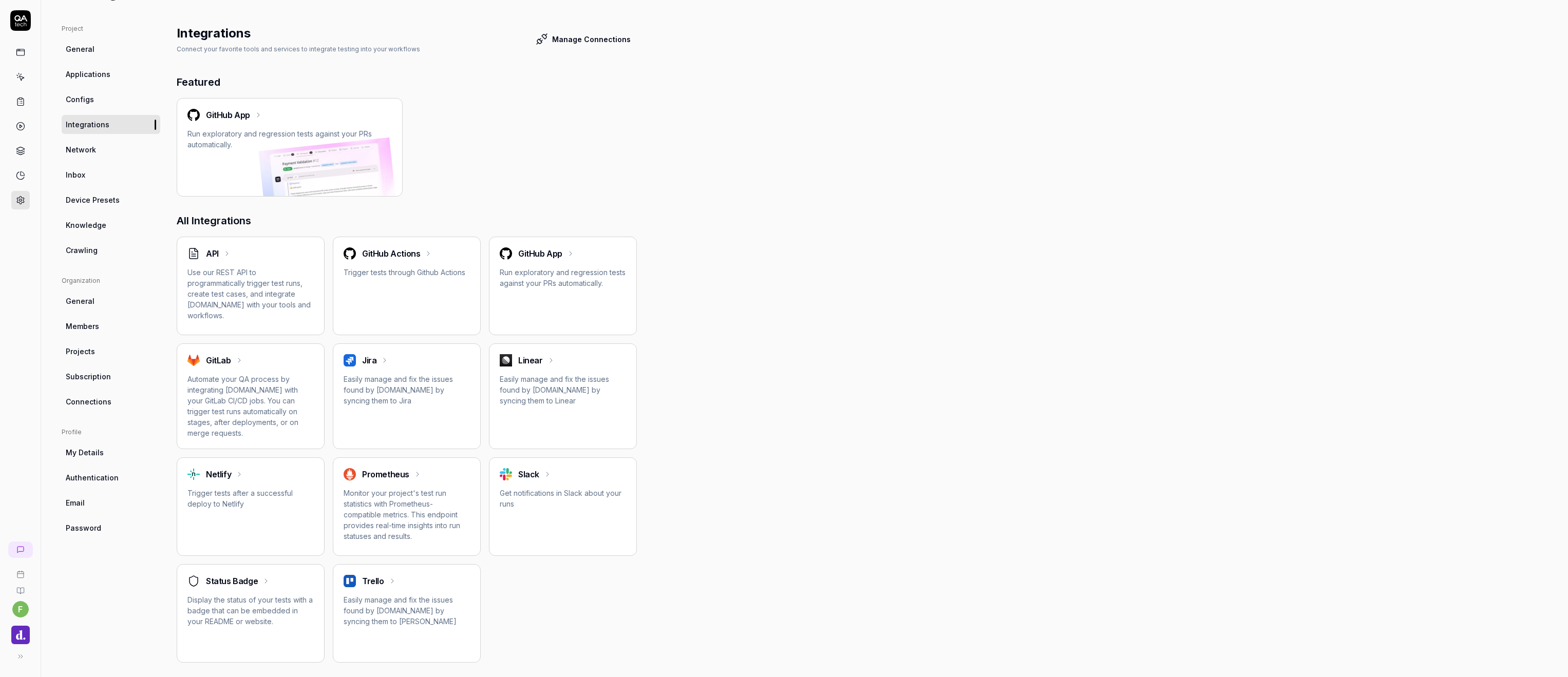
scroll to position [55, 0]
click at [585, 33] on button "Manage Connections" at bounding box center [583, 40] width 108 height 21
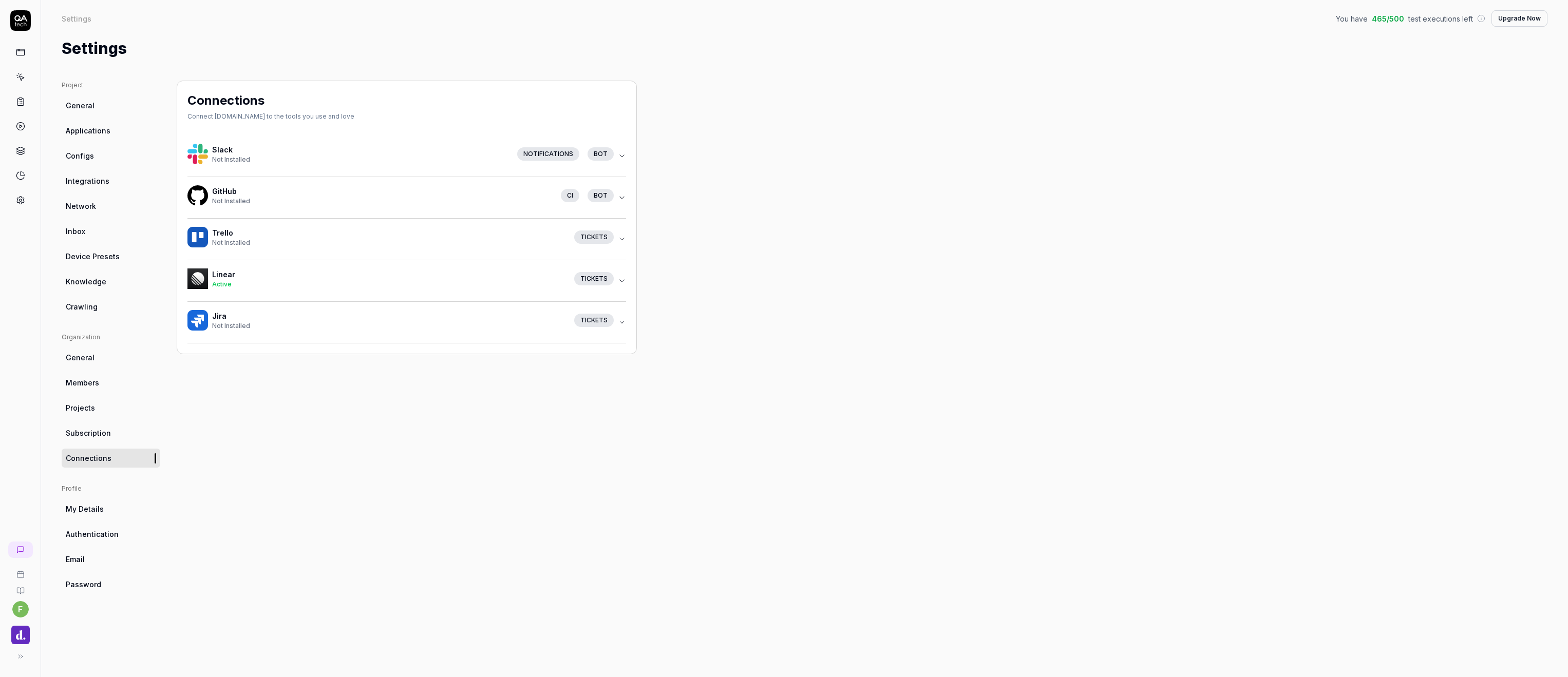
click at [620, 281] on icon "button" at bounding box center [622, 281] width 8 height 8
click at [288, 298] on button "Linear Active Tickets" at bounding box center [407, 280] width 438 height 41
click at [286, 282] on div "Active" at bounding box center [389, 284] width 354 height 9
click at [473, 321] on link "integration settings" at bounding box center [487, 321] width 65 height 9
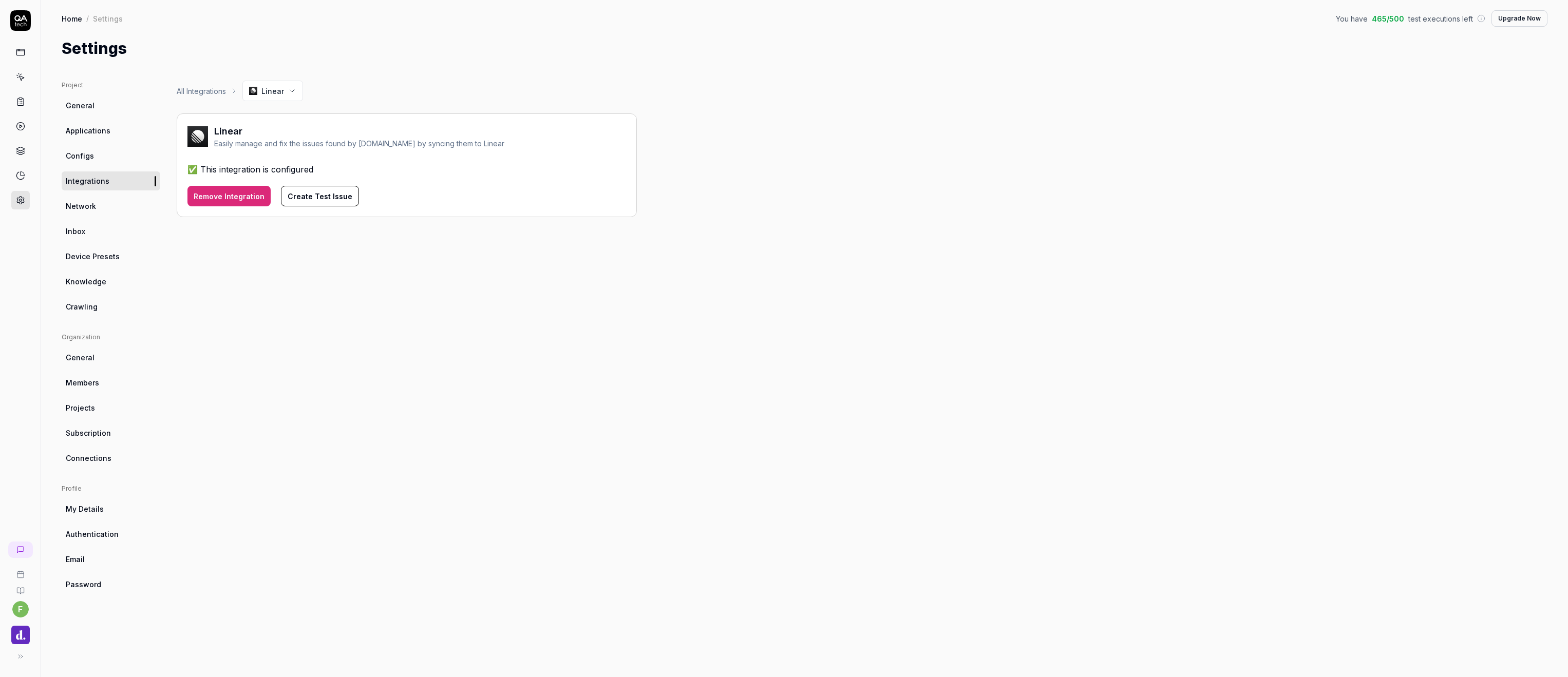
click at [377, 182] on div "Remove Integration Create Test Issue" at bounding box center [407, 191] width 438 height 31
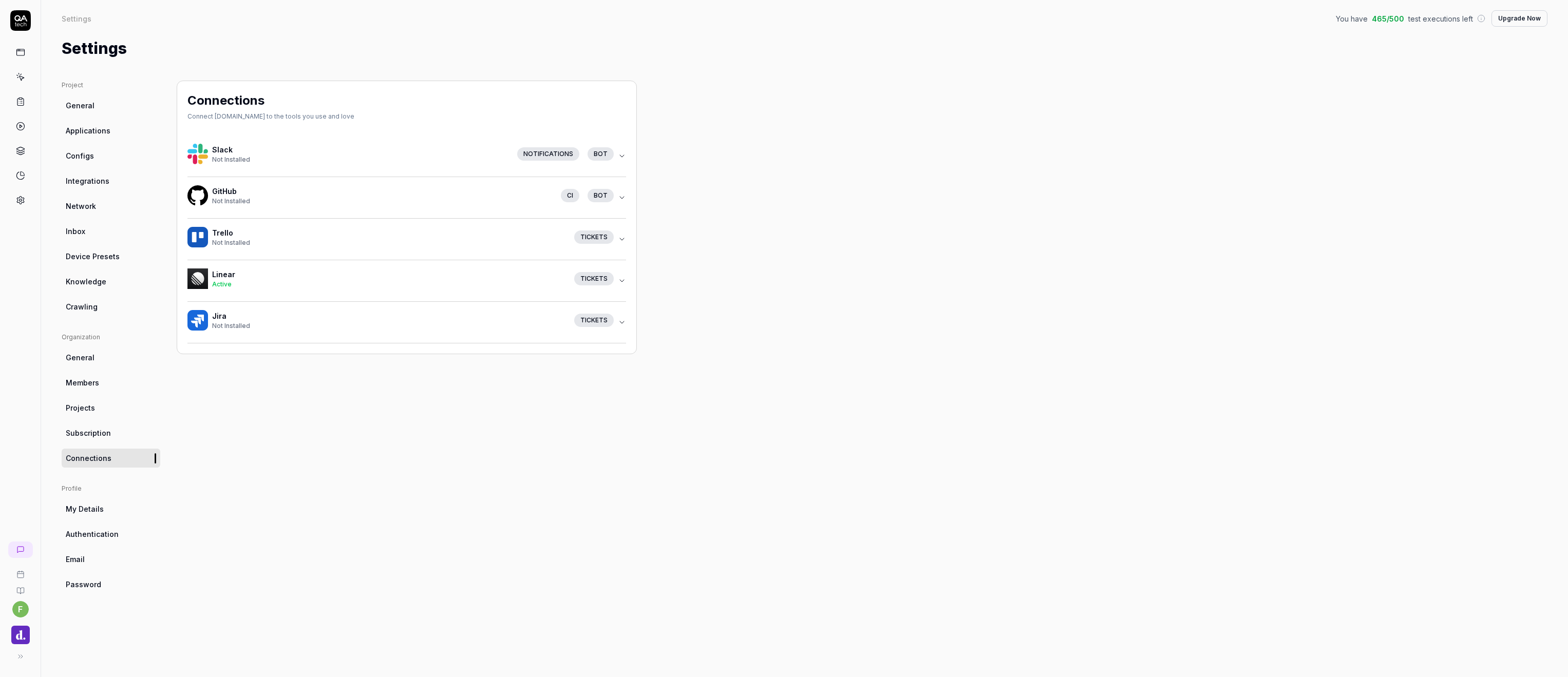
click at [620, 282] on icon "button" at bounding box center [622, 281] width 8 height 8
click at [251, 350] on button "Remove Connection" at bounding box center [239, 345] width 103 height 21
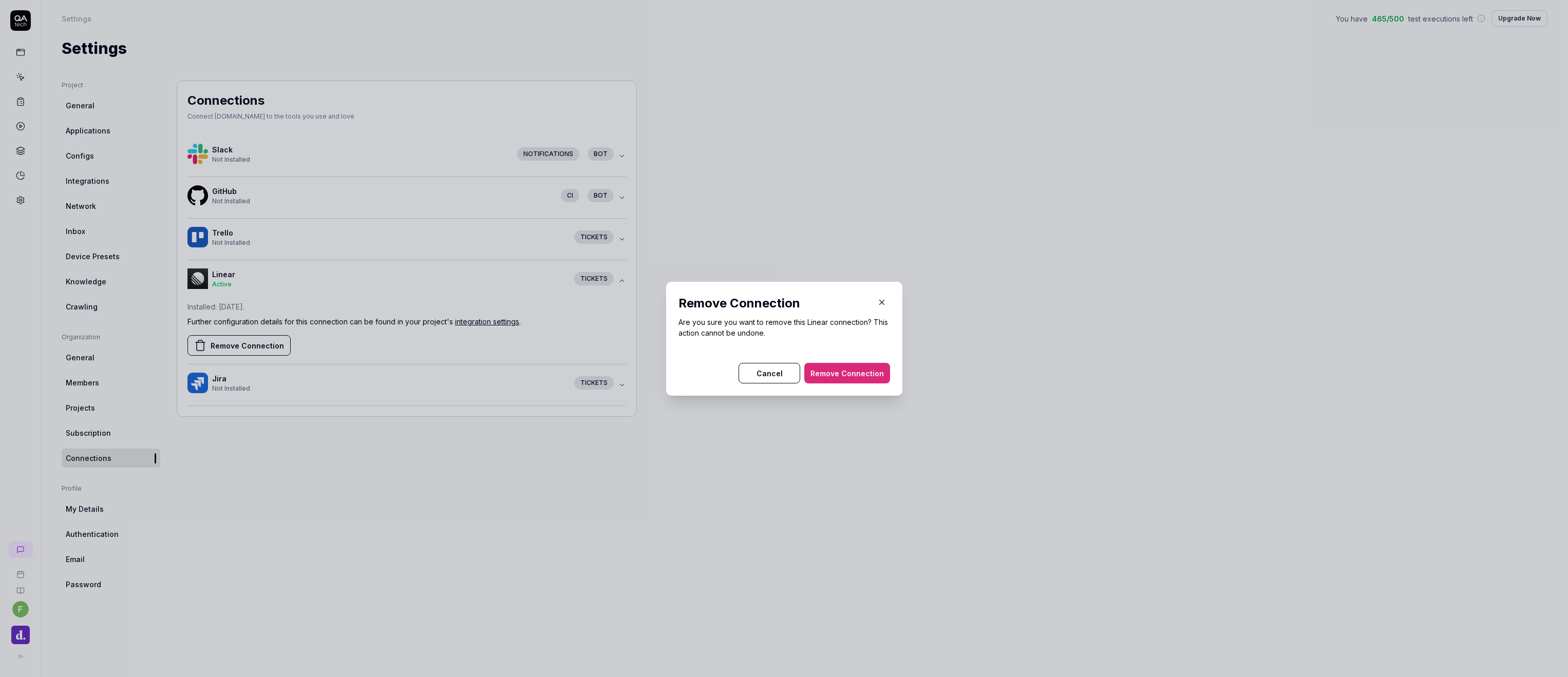
click at [859, 370] on button "Remove Connection" at bounding box center [847, 373] width 86 height 21
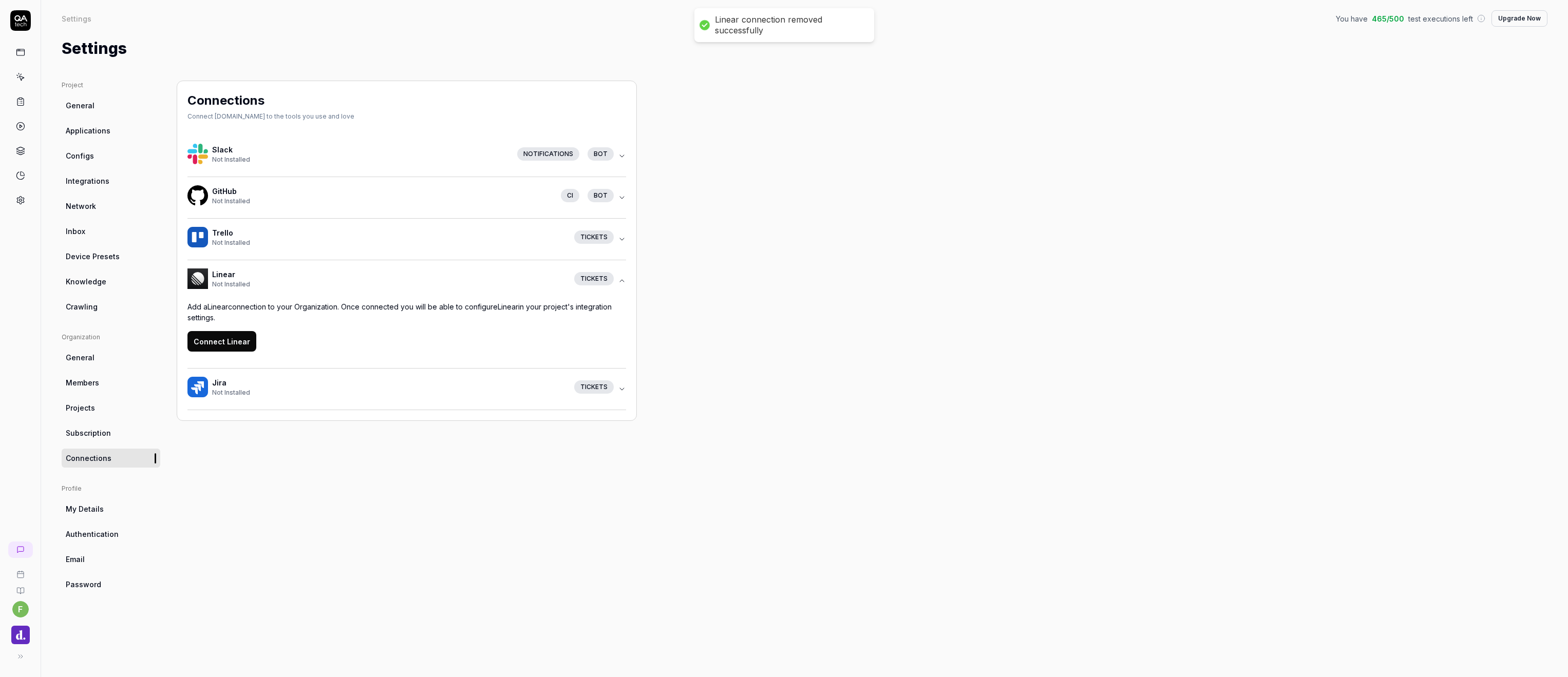
click at [370, 312] on p "Add a Linear connection to your Organization. Once connected you will be able t…" at bounding box center [407, 312] width 438 height 22
click at [230, 341] on button "Connect Linear" at bounding box center [221, 341] width 69 height 21
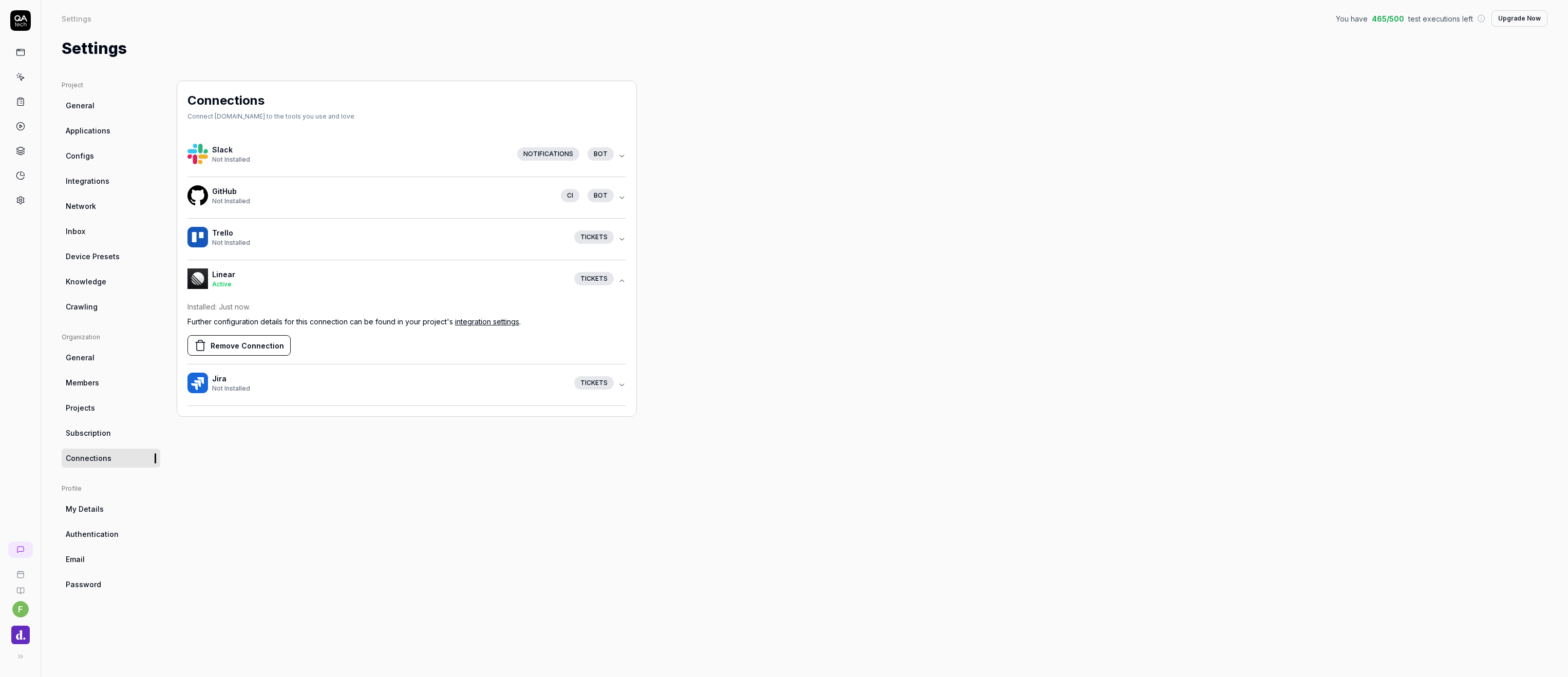
click at [223, 280] on span "Active" at bounding box center [222, 284] width 19 height 8
click at [88, 173] on link "Integrations" at bounding box center [111, 180] width 99 height 19
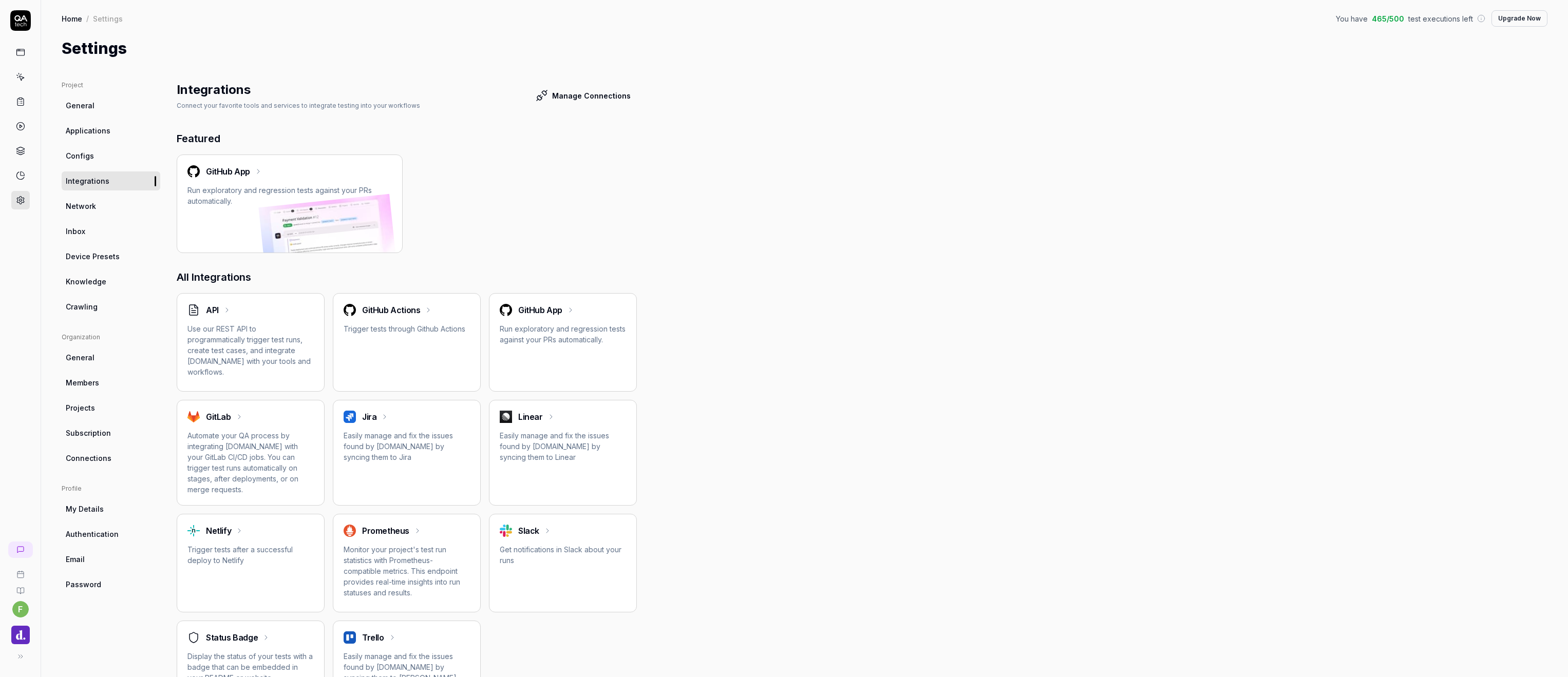
click at [559, 445] on p "Easily manage and fix the issues found by [DOMAIN_NAME] by syncing them to Line…" at bounding box center [563, 446] width 126 height 33
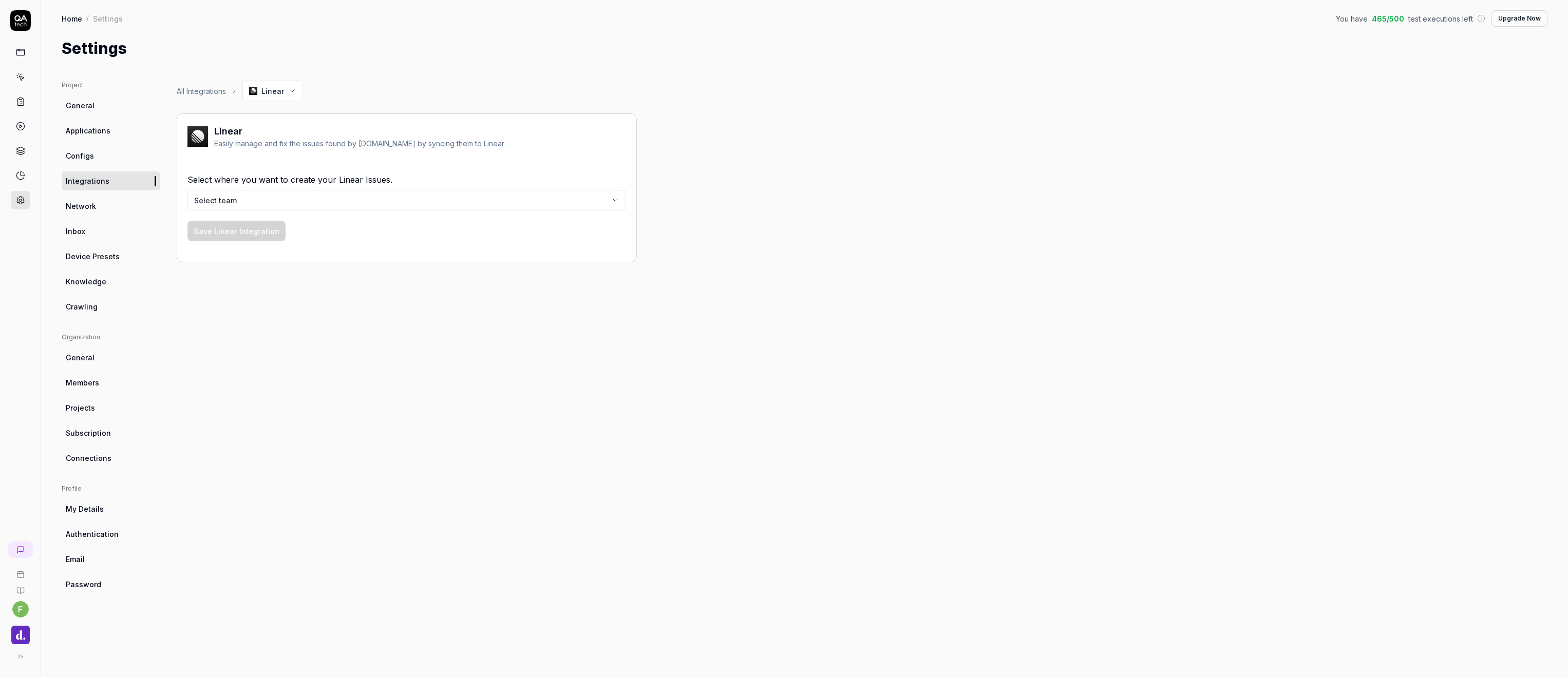
click at [291, 208] on html "f Home / Settings You have 465 / 500 test executions left Upgrade Now Home / Se…" at bounding box center [784, 338] width 1568 height 677
click at [262, 230] on button "Save Linear Integration" at bounding box center [236, 231] width 98 height 21
click at [312, 196] on button "Create Test Issue" at bounding box center [320, 196] width 78 height 21
click at [205, 98] on div "All Integrations Linear" at bounding box center [407, 91] width 460 height 21
click at [199, 88] on link "All Integrations" at bounding box center [201, 92] width 49 height 11
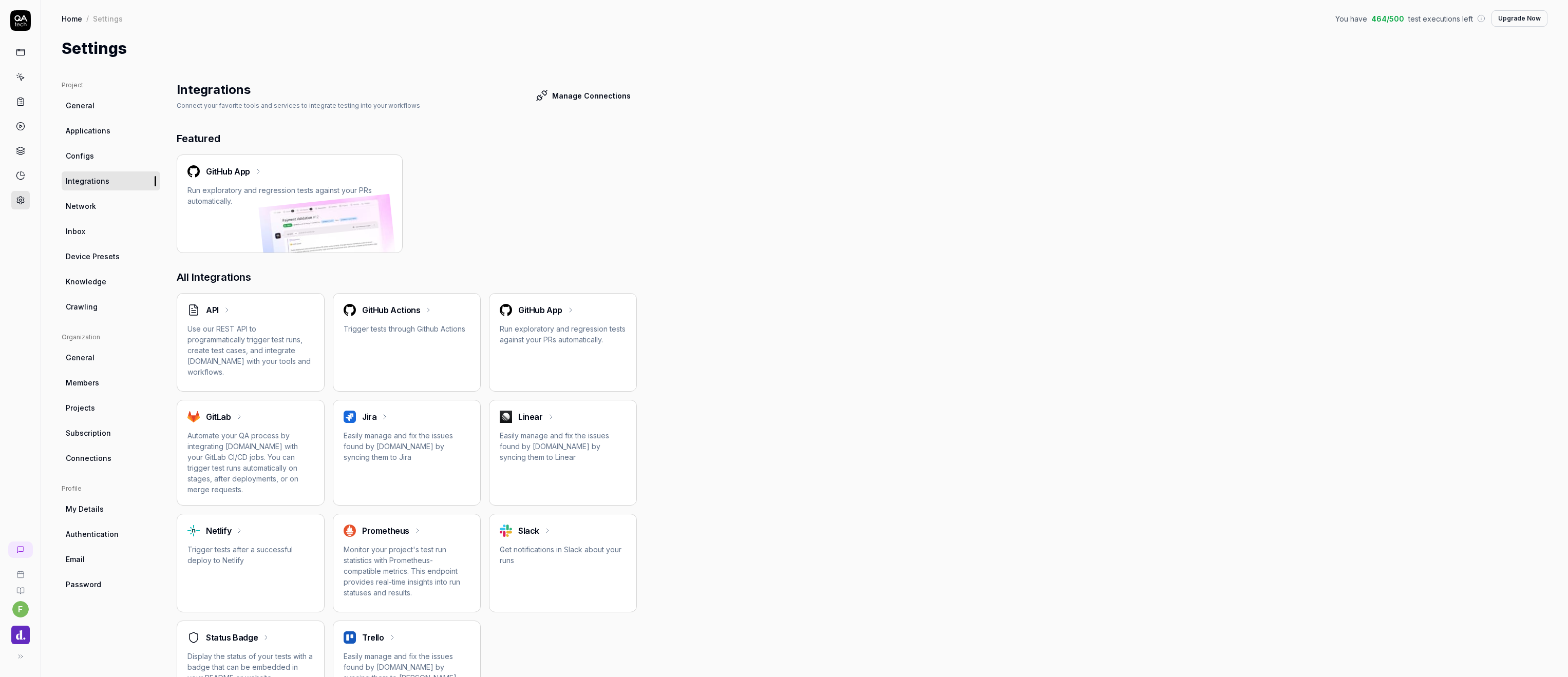
click at [85, 306] on span "Crawling" at bounding box center [82, 307] width 32 height 11
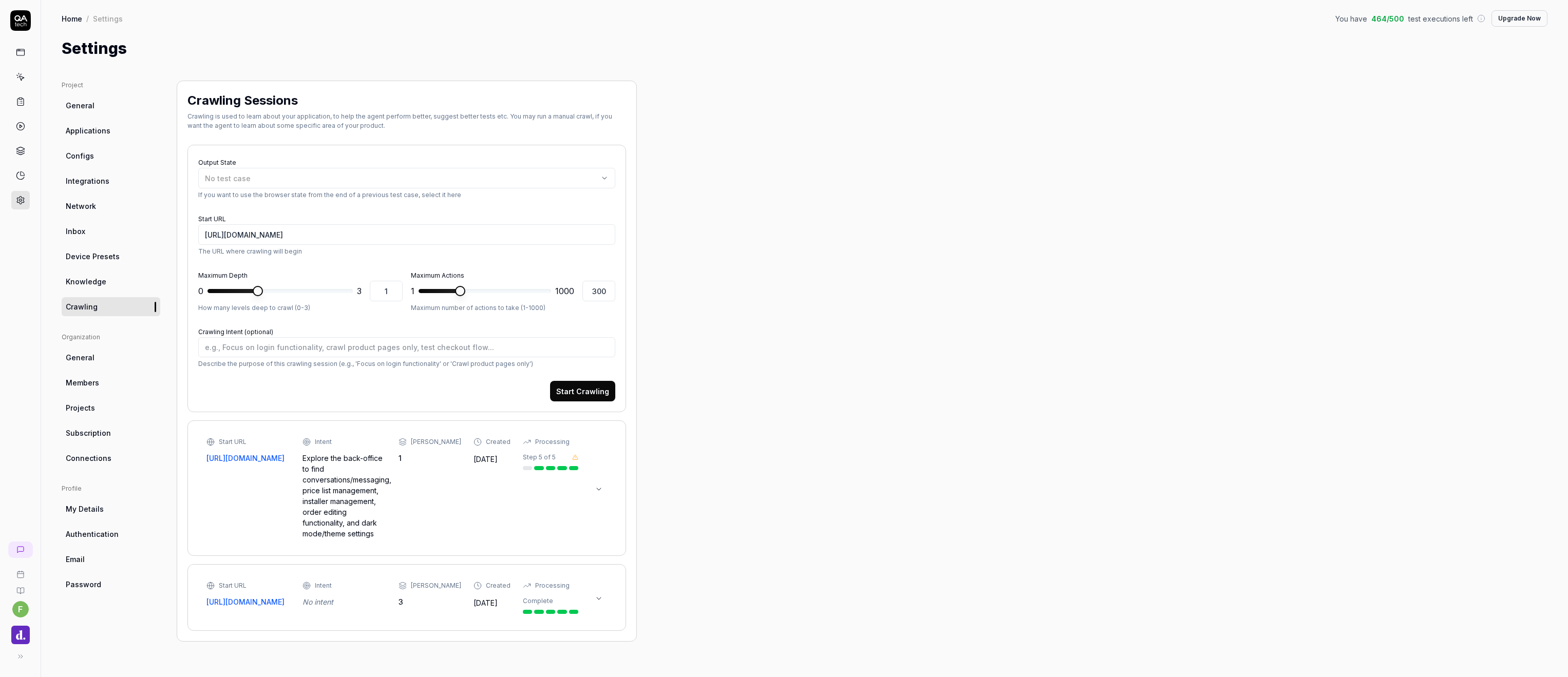
click at [775, 311] on div "Project General Applications Configs Integrations Network Inbox Device Presets …" at bounding box center [805, 368] width 1486 height 576
click at [84, 180] on span "Integrations" at bounding box center [87, 181] width 44 height 11
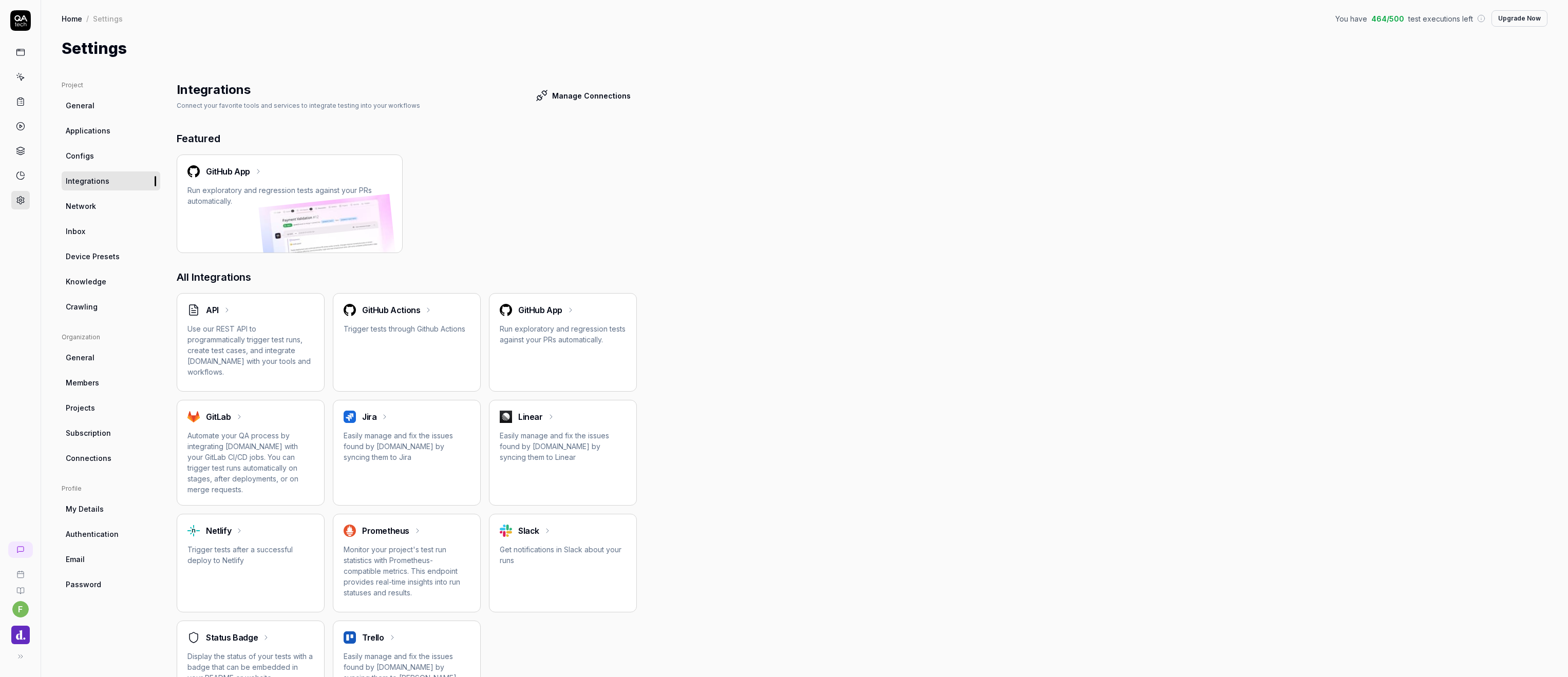
click at [85, 201] on span "Network" at bounding box center [81, 206] width 31 height 11
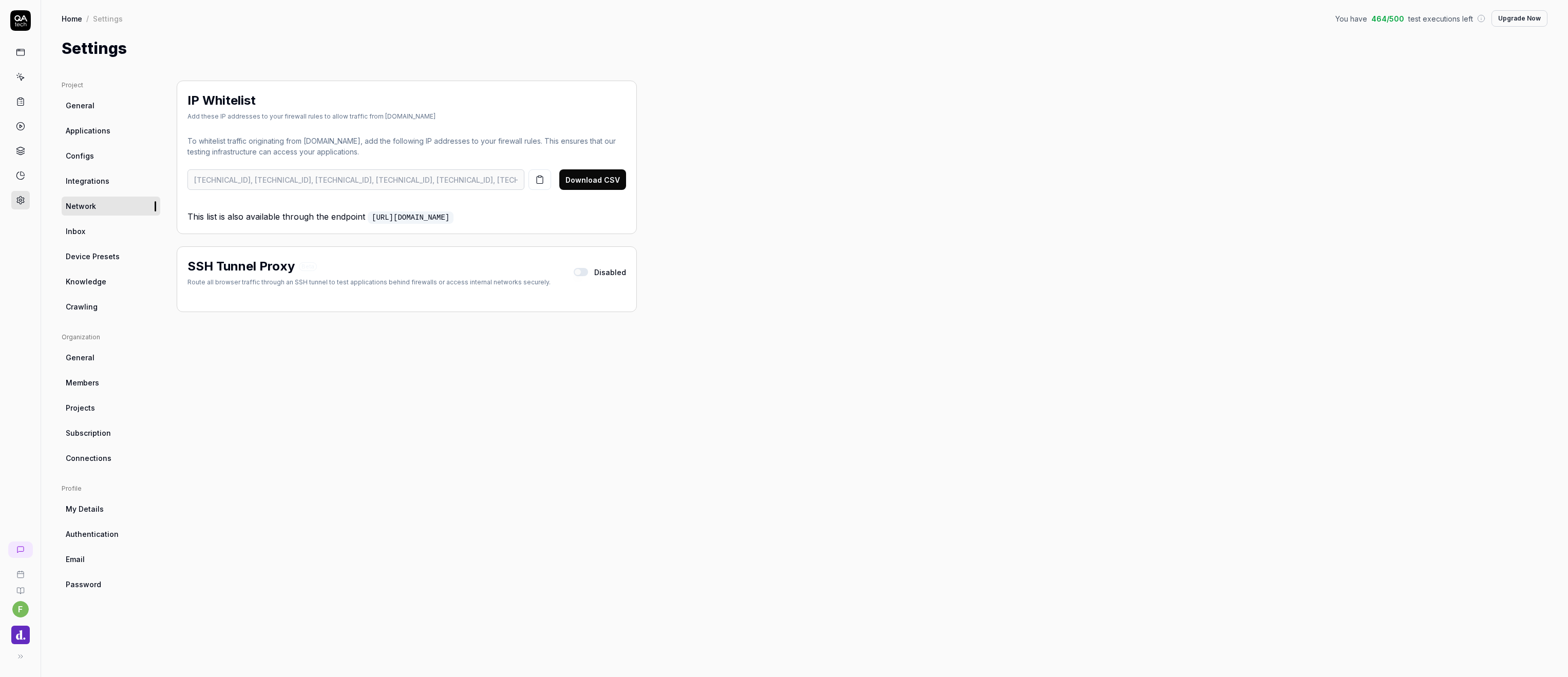
click at [92, 181] on span "Integrations" at bounding box center [87, 181] width 44 height 11
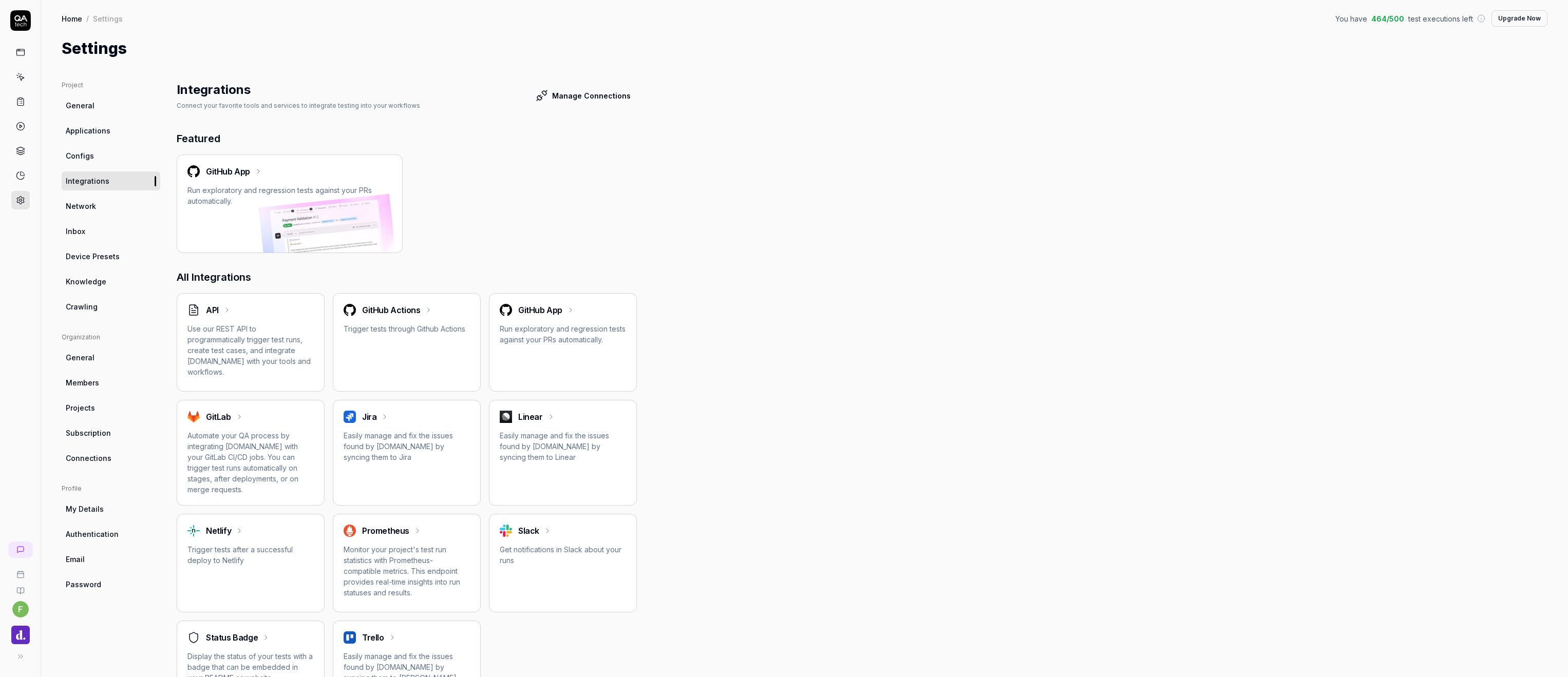
click at [87, 291] on link "Knowledge" at bounding box center [111, 281] width 99 height 19
type textarea "*"
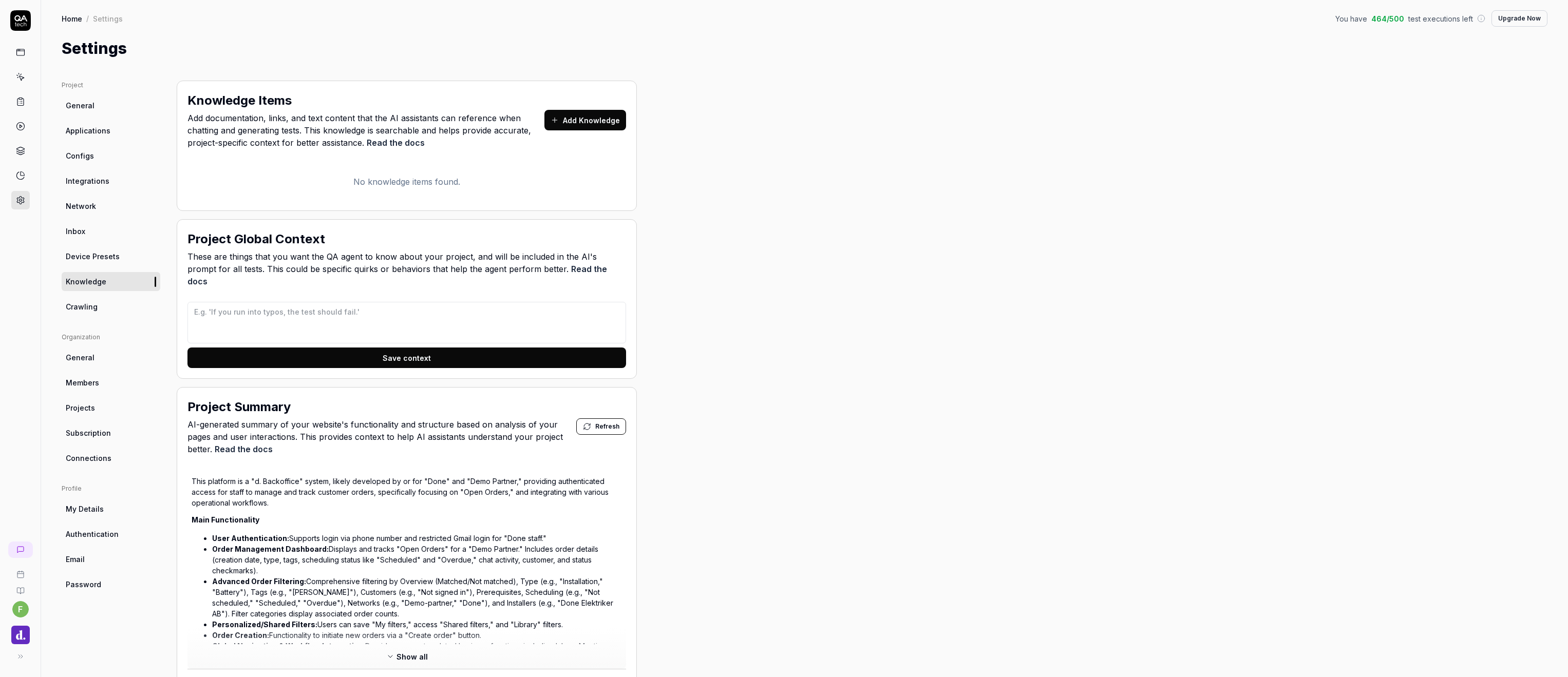
click at [84, 105] on span "General" at bounding box center [80, 105] width 28 height 11
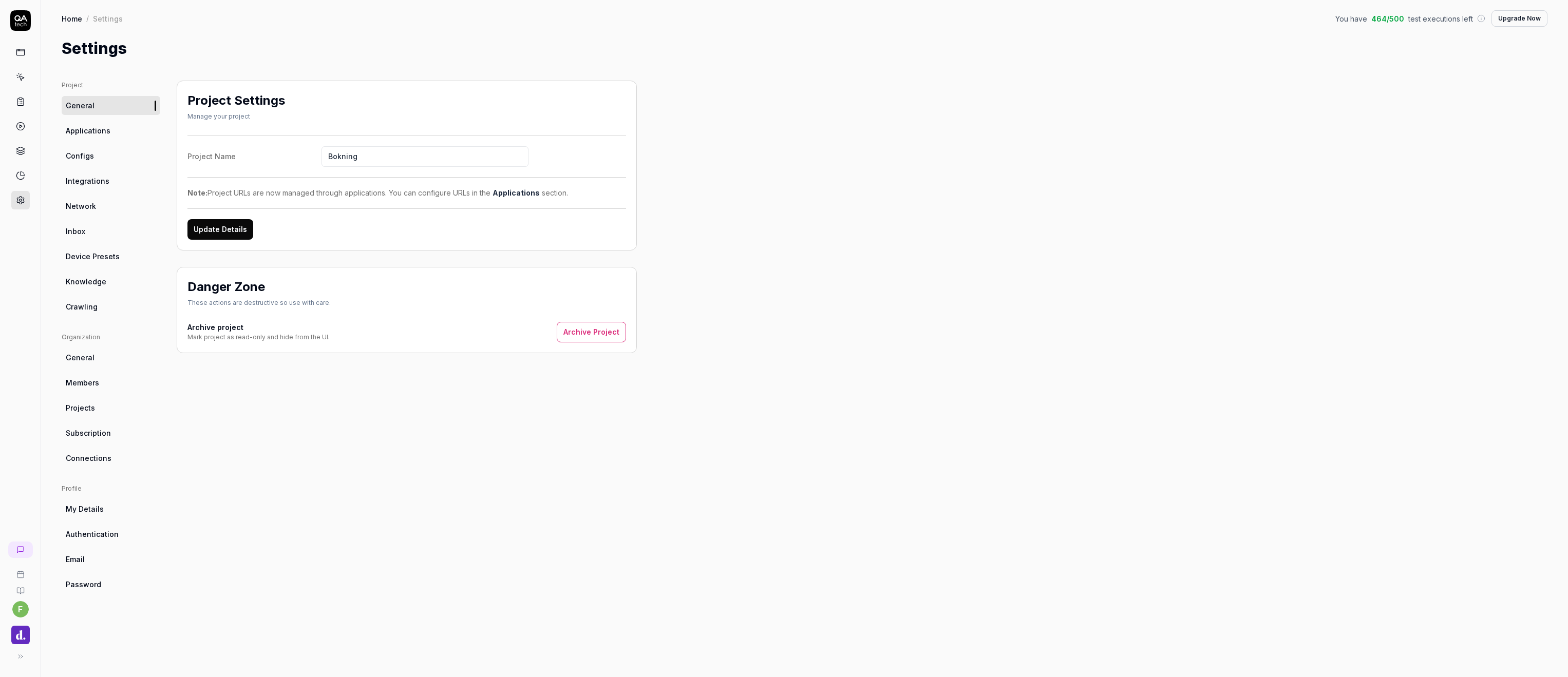
click at [101, 413] on link "Projects" at bounding box center [111, 407] width 99 height 19
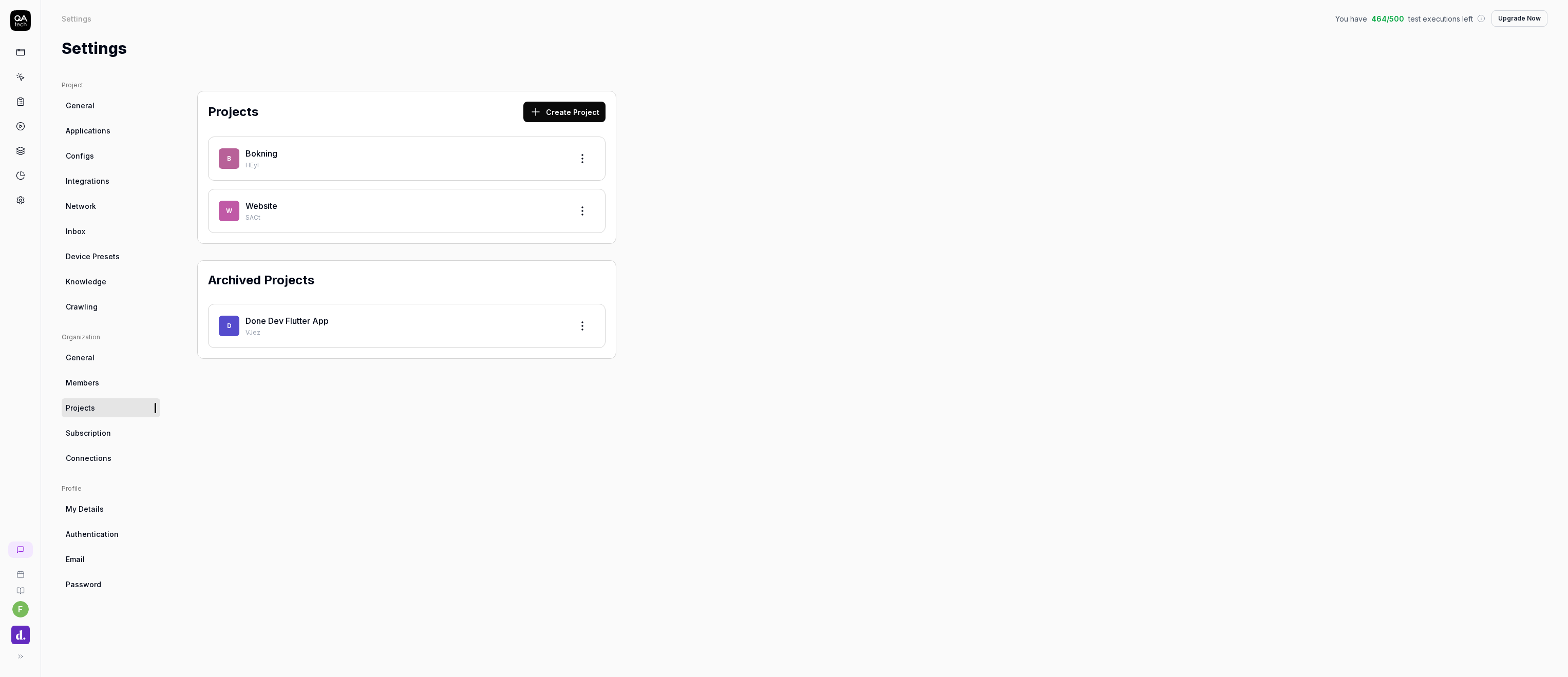
click at [183, 422] on div "Projects Create Project B Bokning HEyI W Website SACt Archived Projects D Done …" at bounding box center [407, 368] width 460 height 576
click at [103, 361] on link "General" at bounding box center [111, 357] width 99 height 19
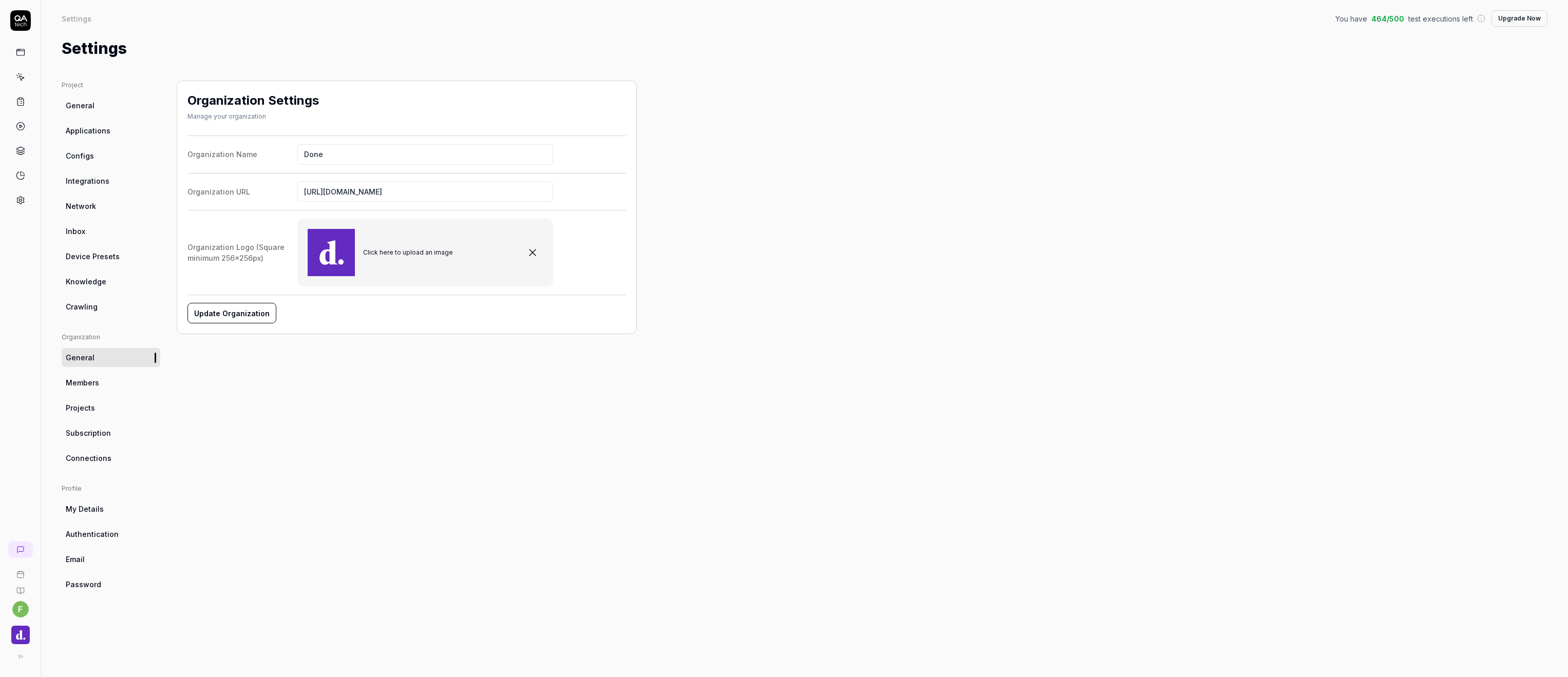
click at [282, 384] on div "Organization Settings Manage your organization Organization Name Done Organizat…" at bounding box center [407, 368] width 460 height 576
click at [282, 385] on div "Organization Settings Manage your organization Organization Name Done Organizat…" at bounding box center [407, 368] width 460 height 576
click at [248, 391] on div "Organization Settings Manage your organization Organization Name Done Organizat…" at bounding box center [407, 368] width 460 height 576
click at [97, 108] on link "General" at bounding box center [111, 105] width 99 height 19
